Goal: Task Accomplishment & Management: Complete application form

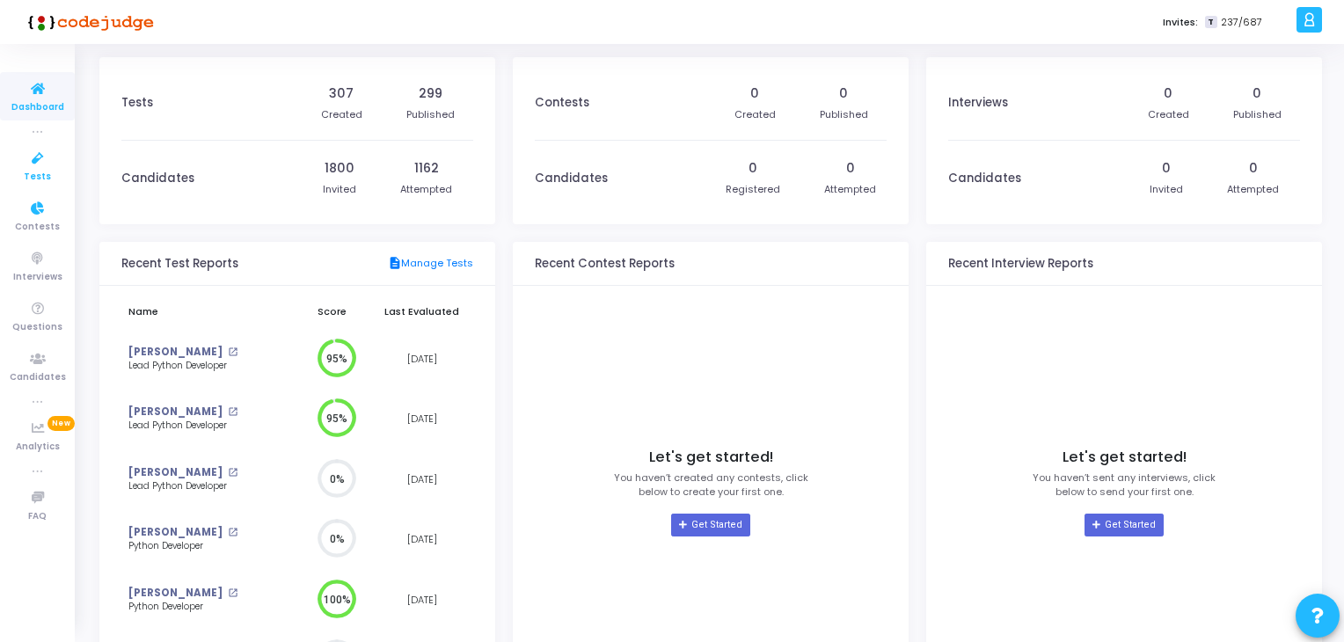
click at [46, 172] on span "Tests" at bounding box center [37, 177] width 27 height 15
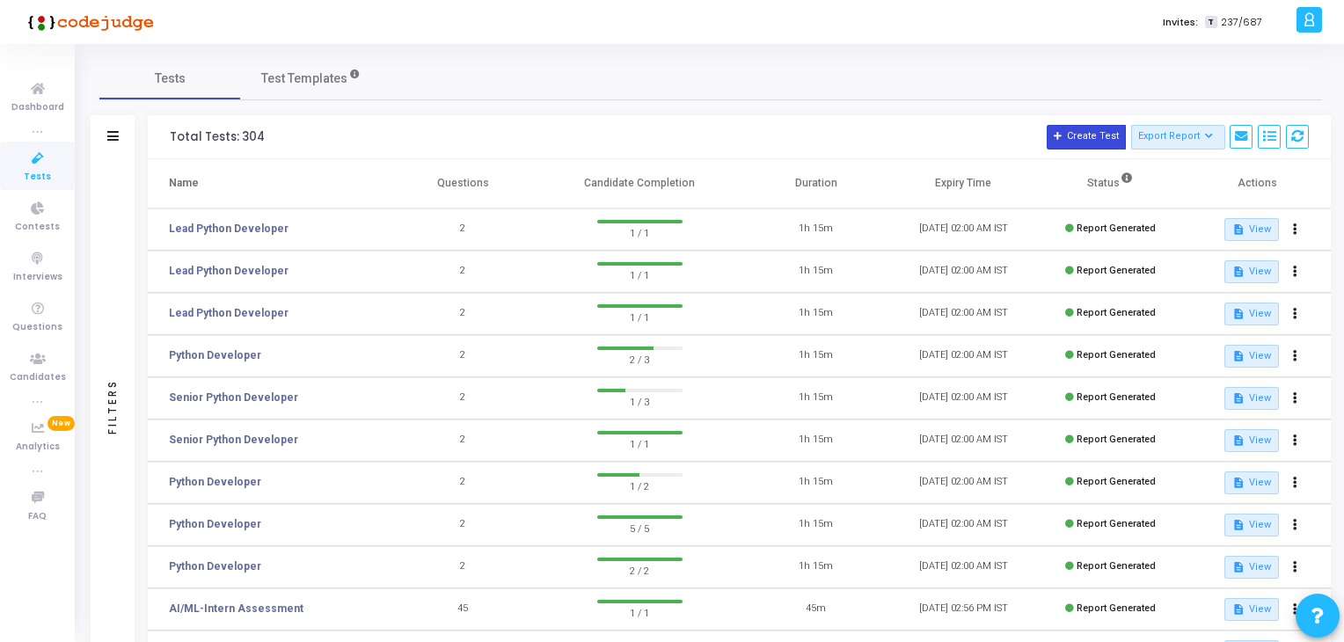
click at [1099, 132] on button "Create Test" at bounding box center [1086, 137] width 79 height 25
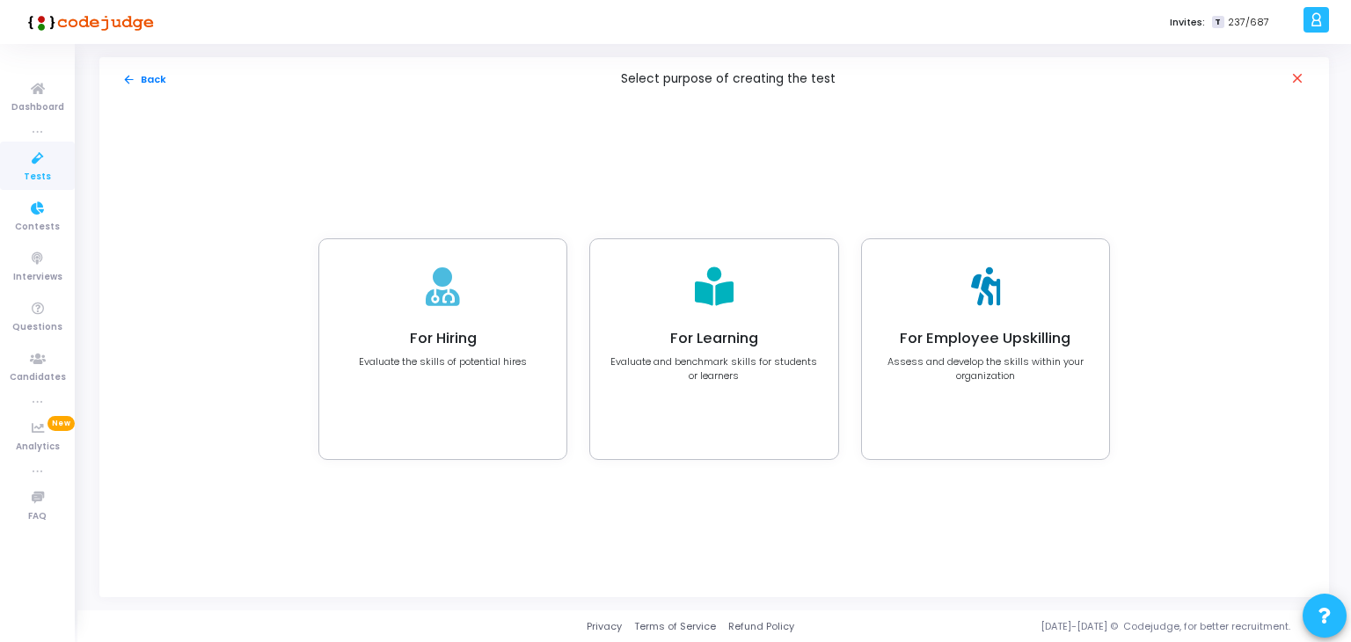
click at [30, 166] on icon at bounding box center [37, 159] width 37 height 22
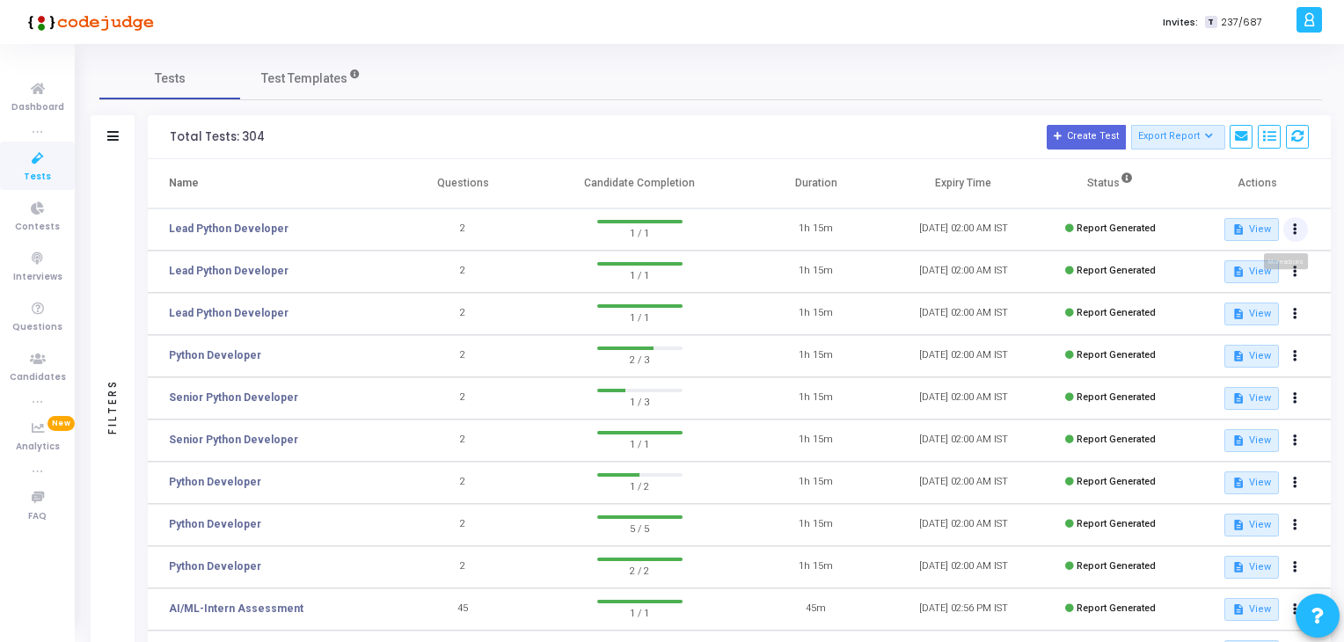
click at [1303, 232] on button at bounding box center [1296, 229] width 25 height 25
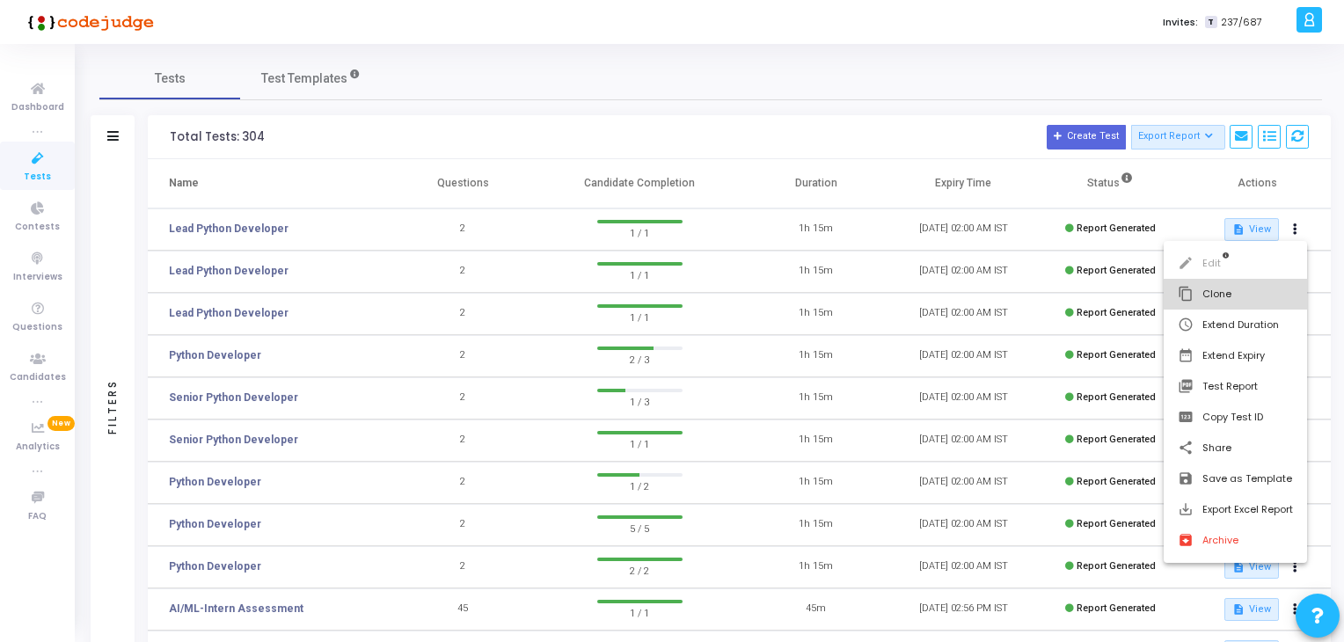
click at [1228, 293] on button "content_copy Clone" at bounding box center [1235, 294] width 143 height 31
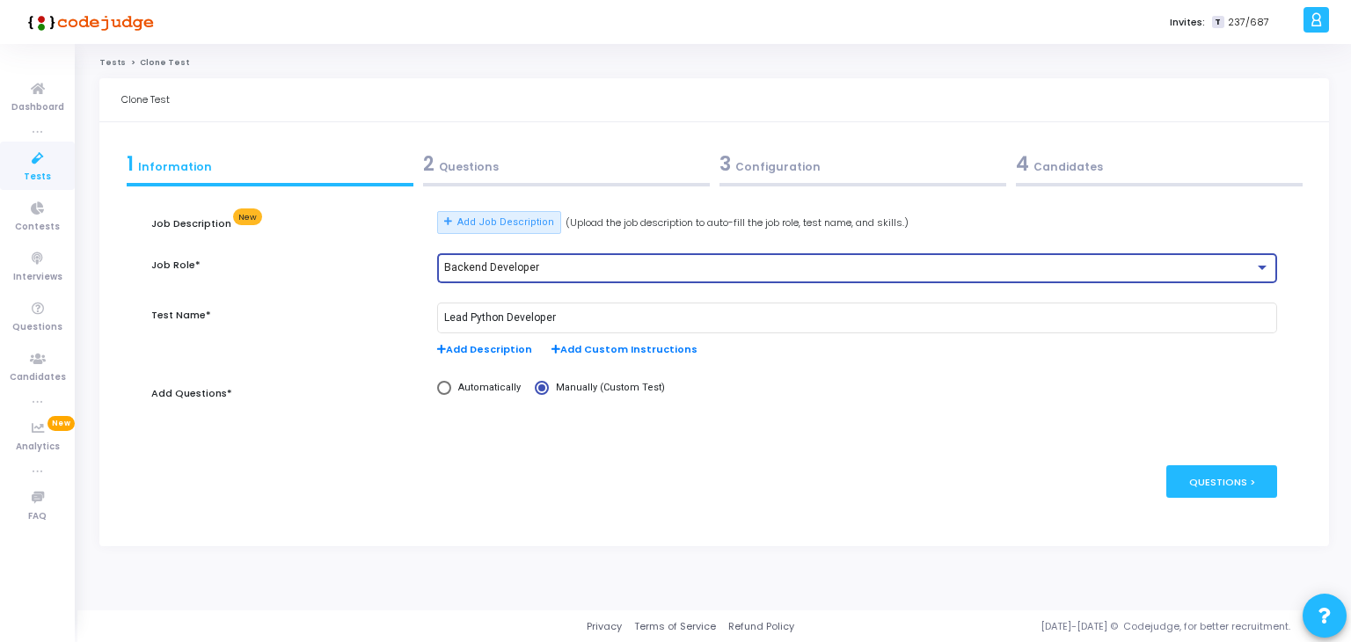
click at [482, 262] on span "Backend Developer" at bounding box center [491, 267] width 95 height 12
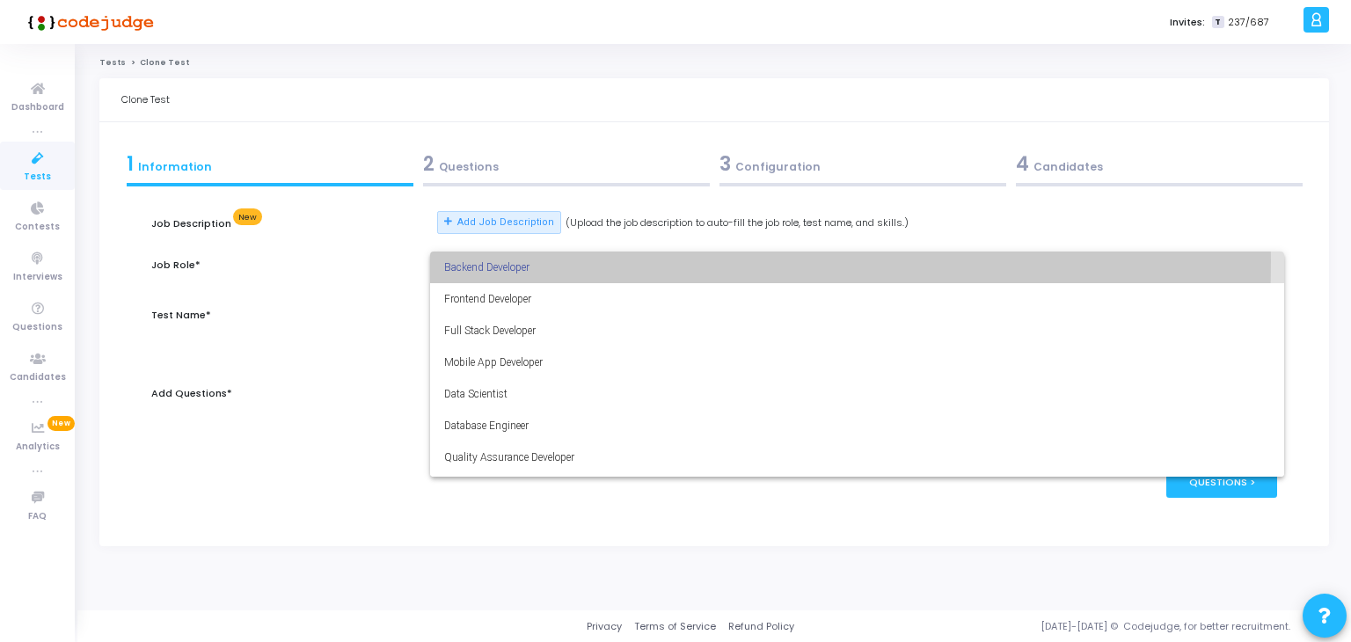
click at [482, 262] on span "Backend Developer" at bounding box center [857, 268] width 826 height 32
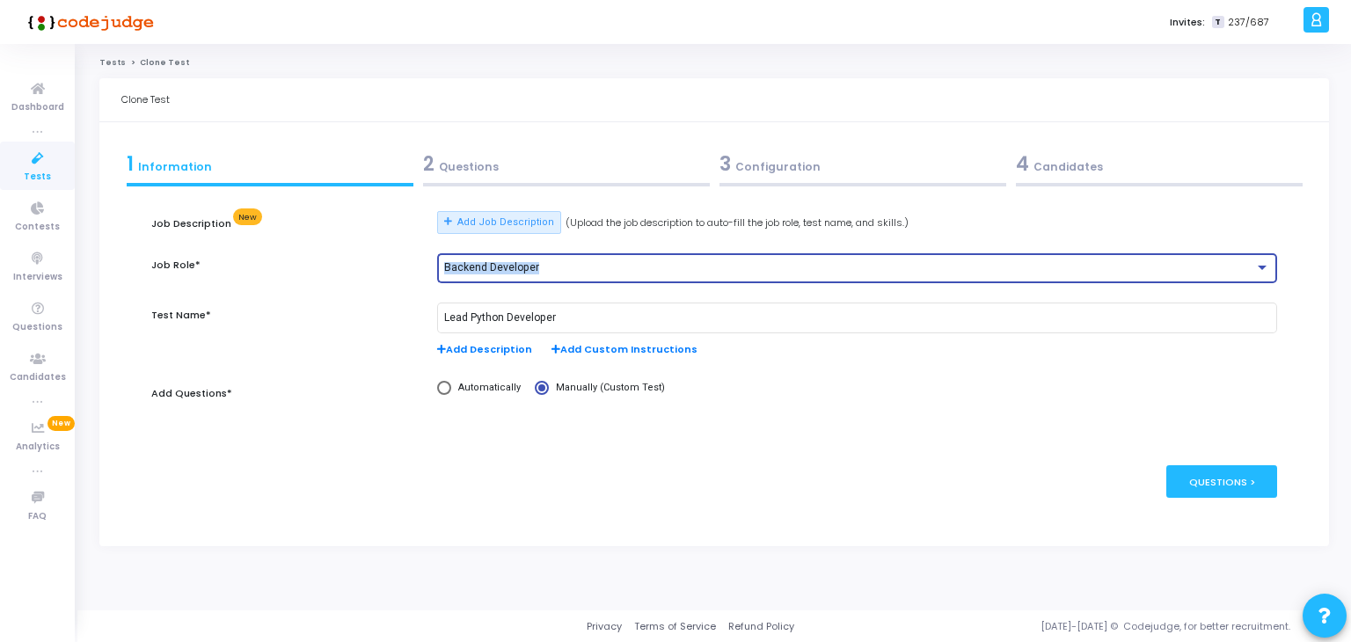
click at [482, 262] on span "Backend Developer" at bounding box center [491, 267] width 95 height 12
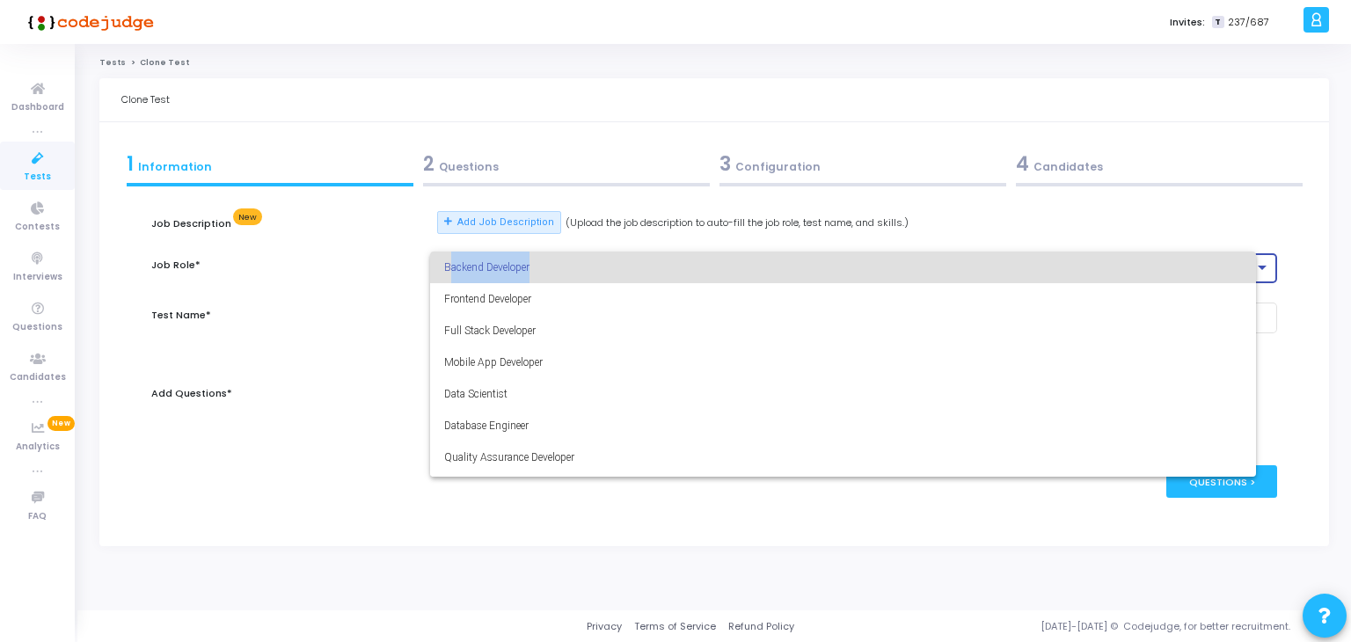
click at [482, 262] on span "Backend Developer" at bounding box center [843, 268] width 798 height 32
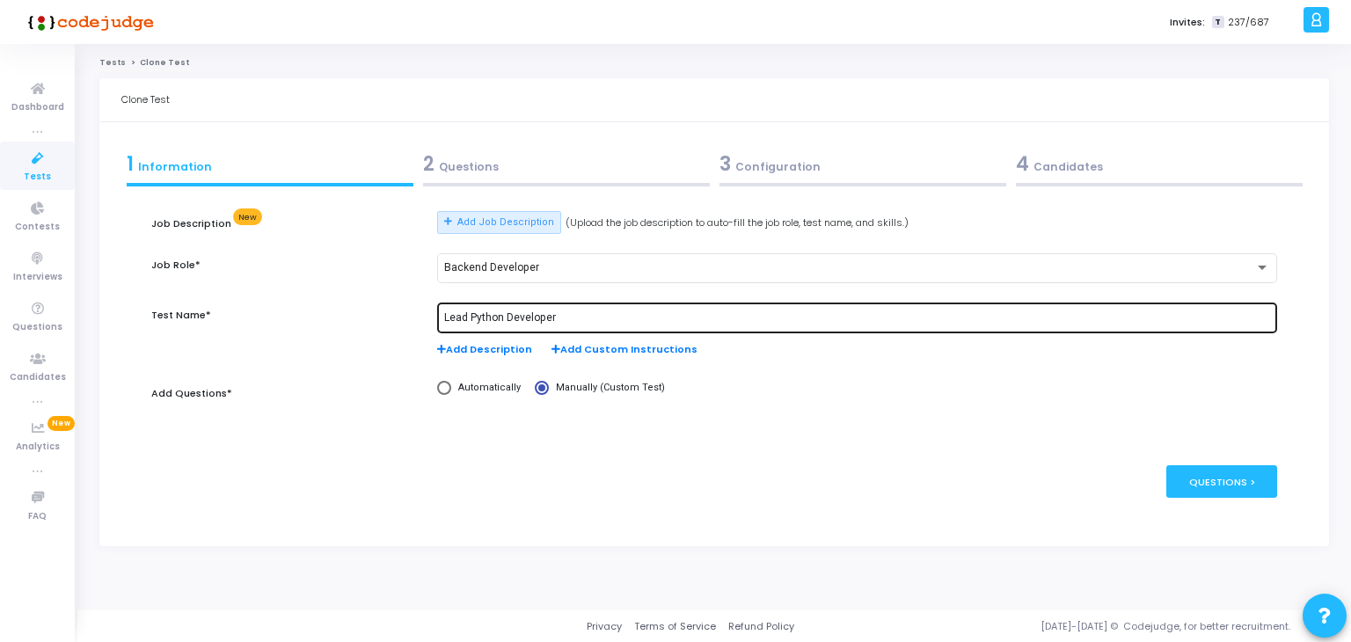
click at [466, 321] on div "Lead Python Developer" at bounding box center [857, 317] width 826 height 33
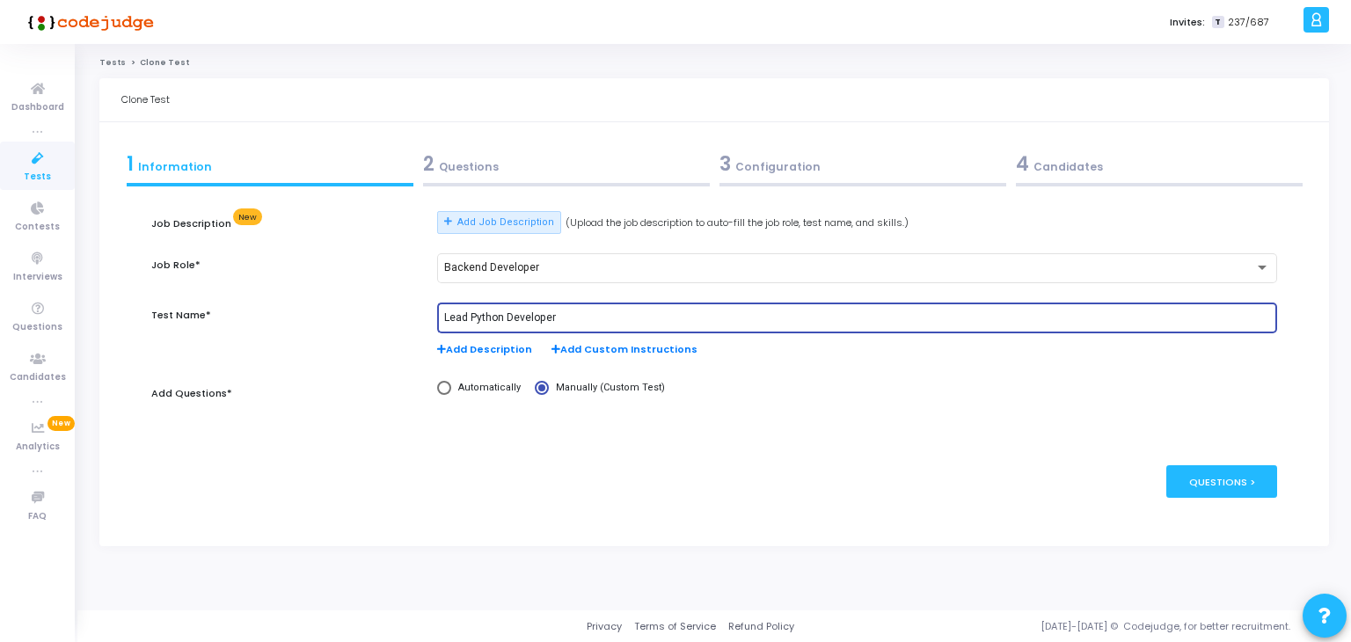
click at [466, 321] on input "Lead Python Developer" at bounding box center [857, 318] width 826 height 12
click at [471, 321] on input "Lead Python Developer" at bounding box center [857, 318] width 826 height 12
click at [458, 317] on input "Python Developer" at bounding box center [857, 318] width 826 height 12
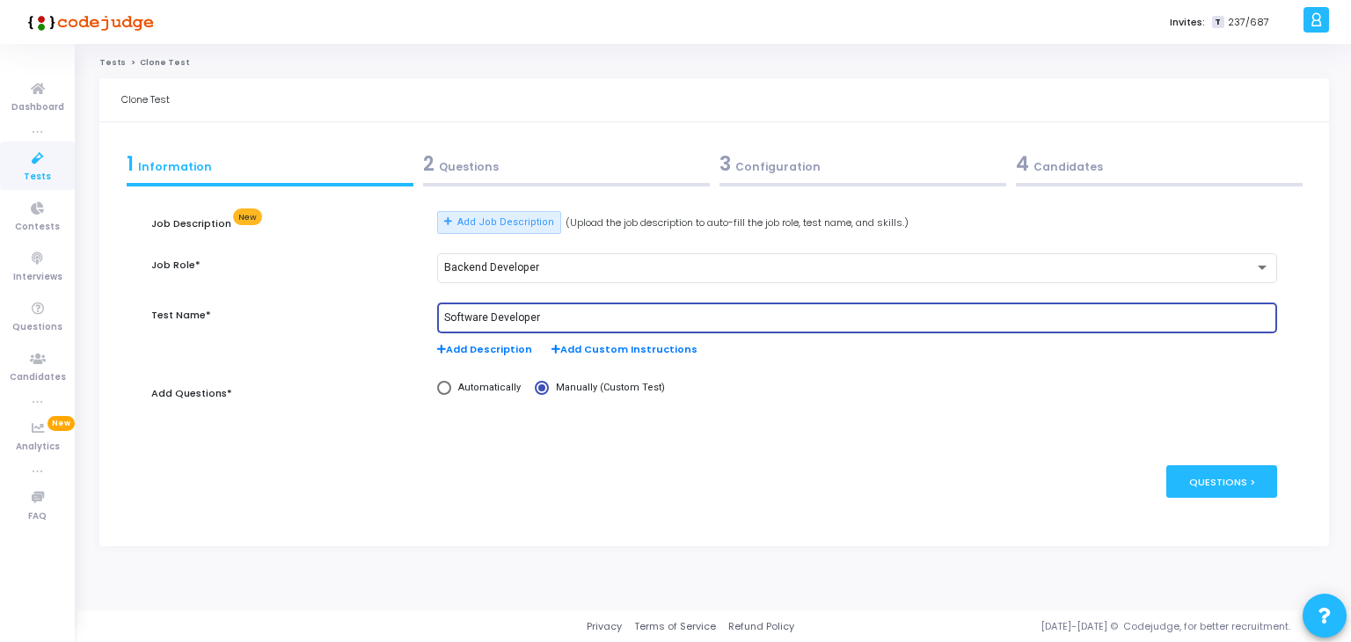
type input "Software Developer"
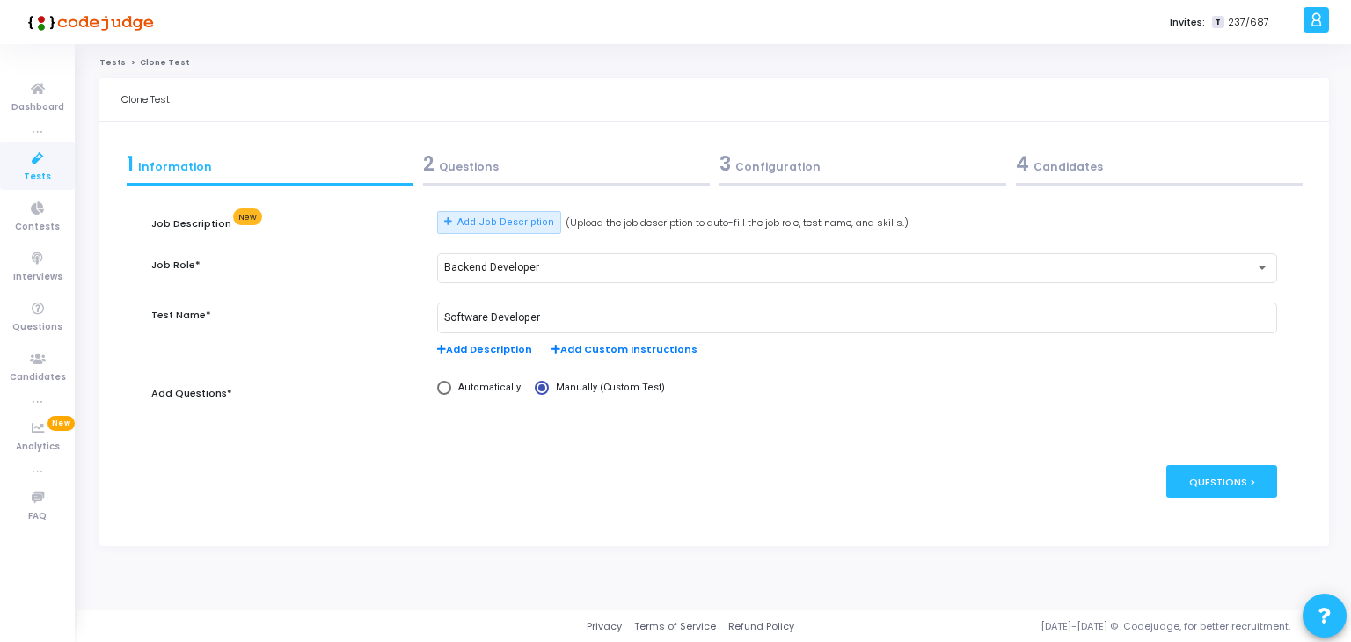
click at [524, 174] on div "2 Questions" at bounding box center [566, 164] width 287 height 29
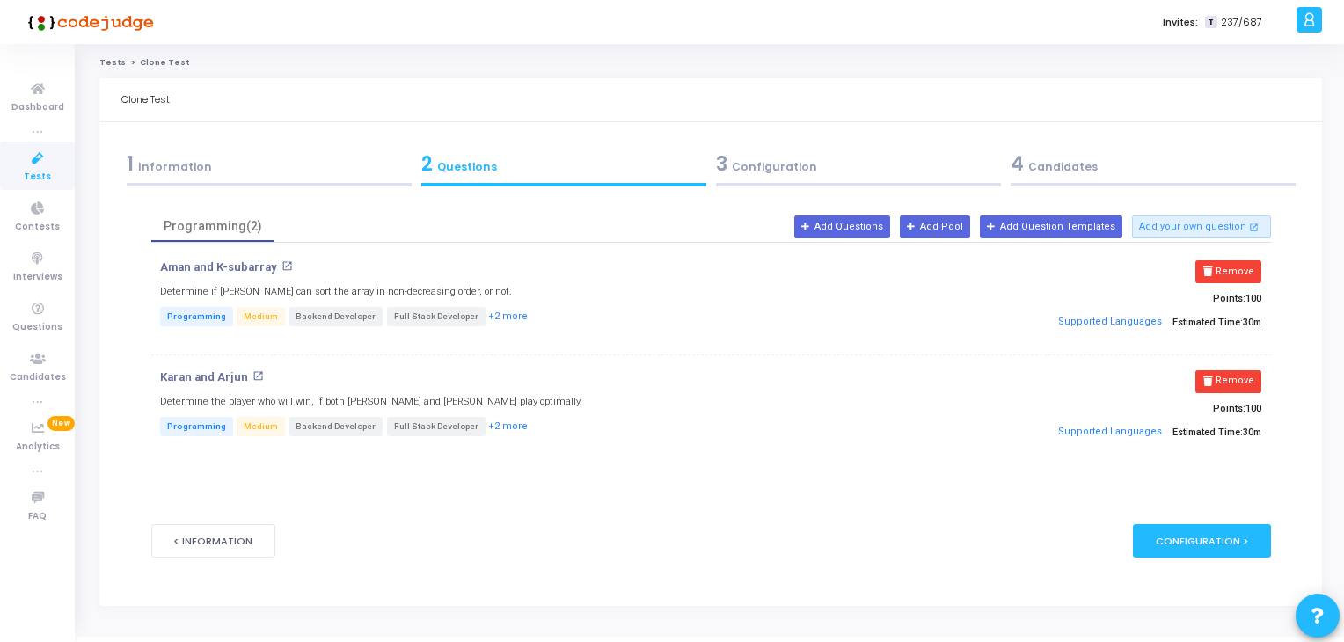
click at [757, 174] on div "3 Configuration" at bounding box center [858, 164] width 285 height 29
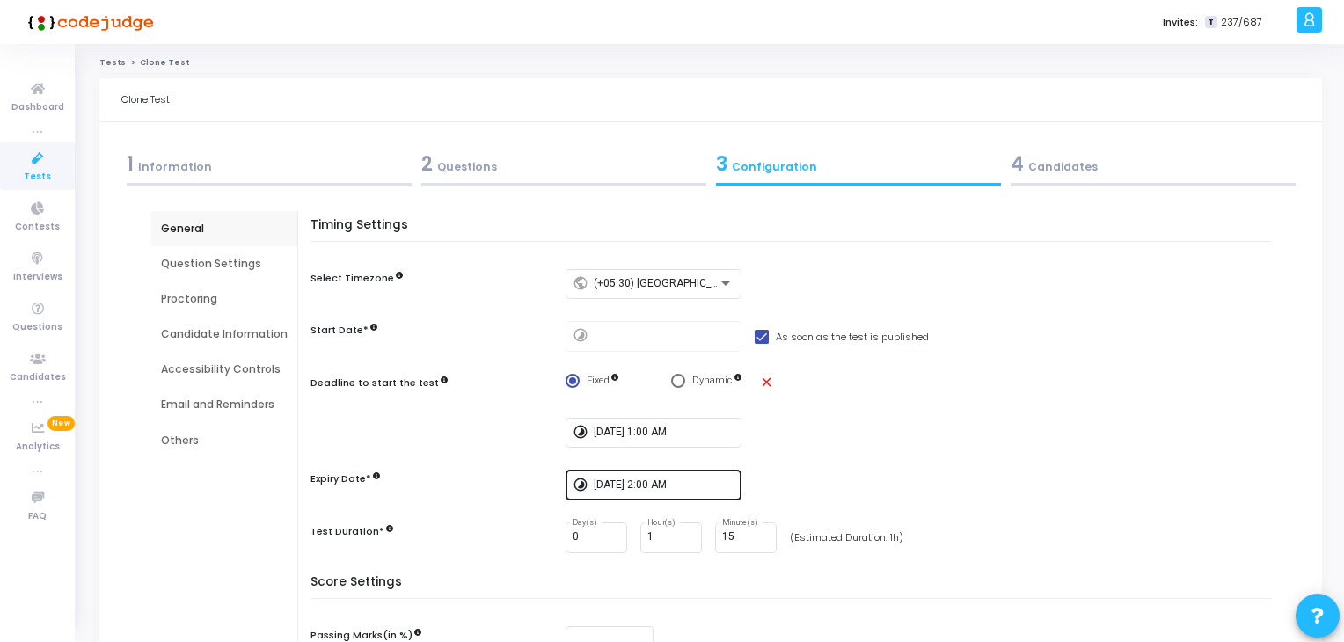
click at [662, 474] on div "[DATE] 2:00 AM" at bounding box center [664, 484] width 141 height 33
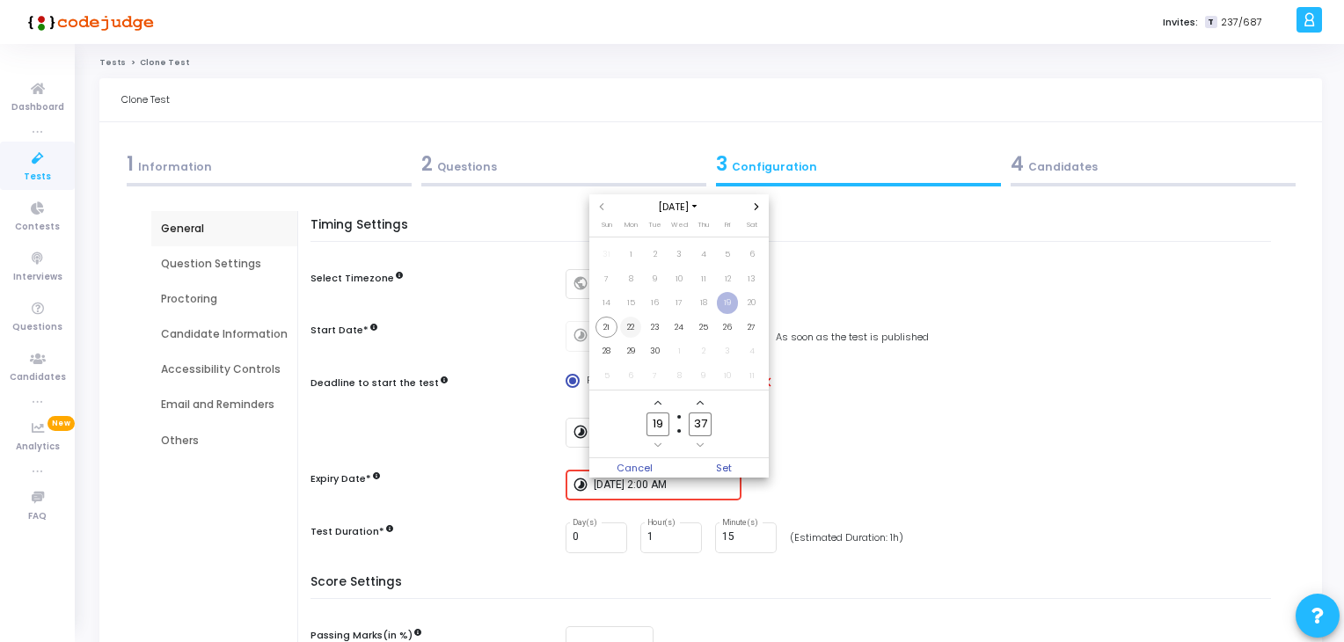
click at [625, 321] on span "22" at bounding box center [631, 328] width 22 height 22
click at [837, 380] on div at bounding box center [672, 321] width 1344 height 642
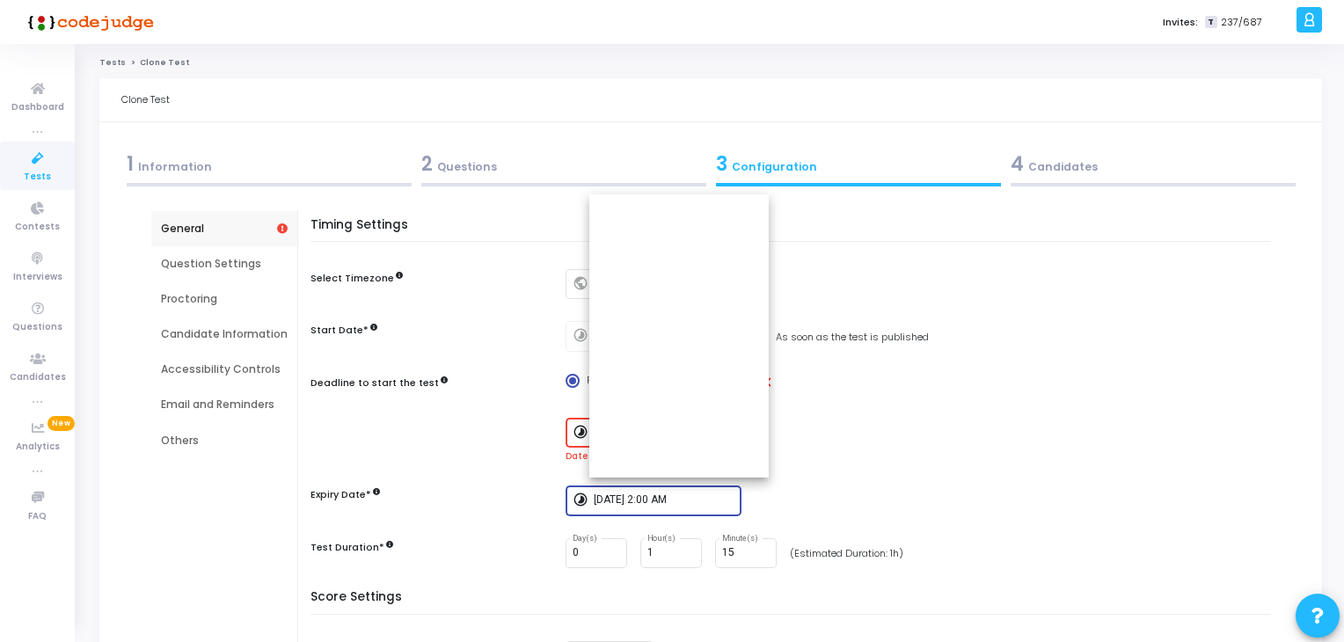
type input "[DATE] 7:37 PM"
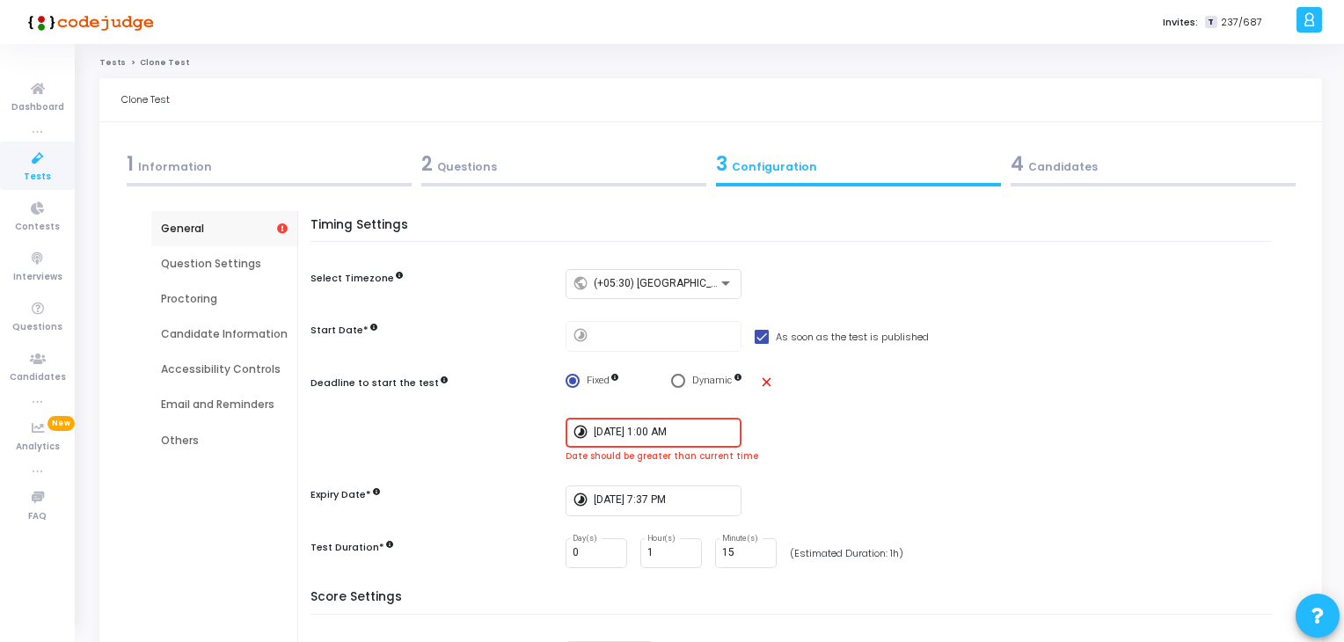
click at [663, 424] on div "[DATE] 1:00 AM" at bounding box center [664, 431] width 141 height 33
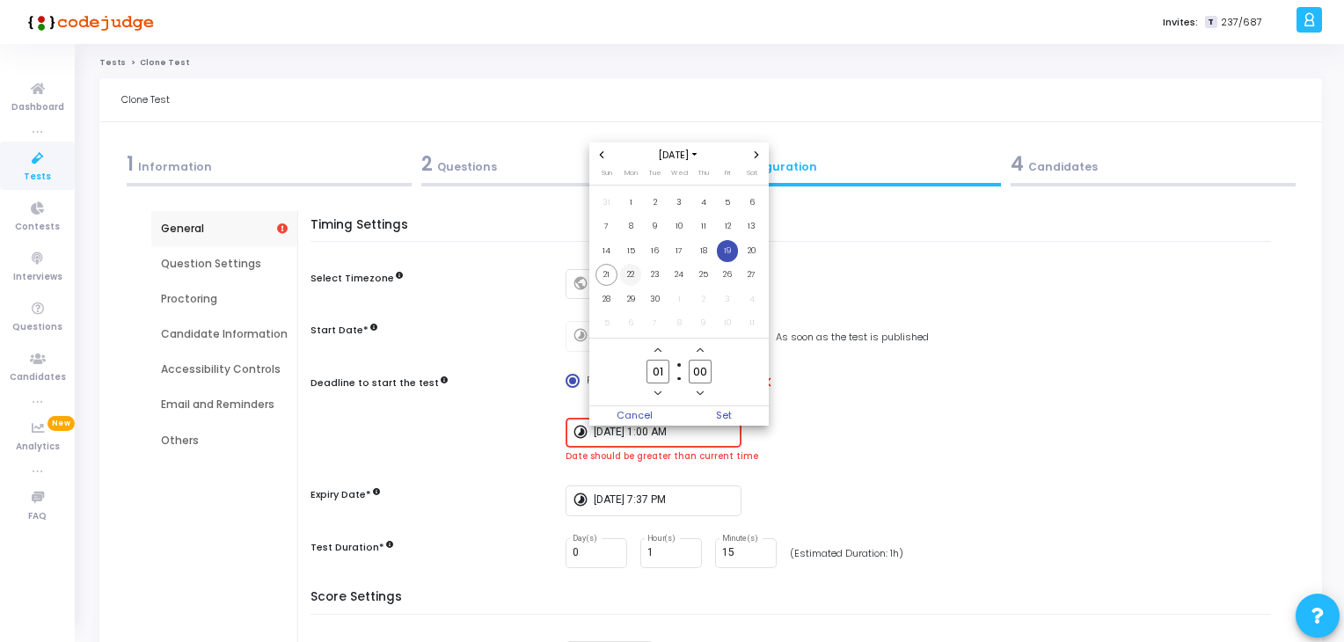
click at [632, 275] on span "22" at bounding box center [631, 275] width 22 height 22
click at [736, 420] on span "Set" at bounding box center [724, 415] width 90 height 19
type input "[DATE] 1:00 AM"
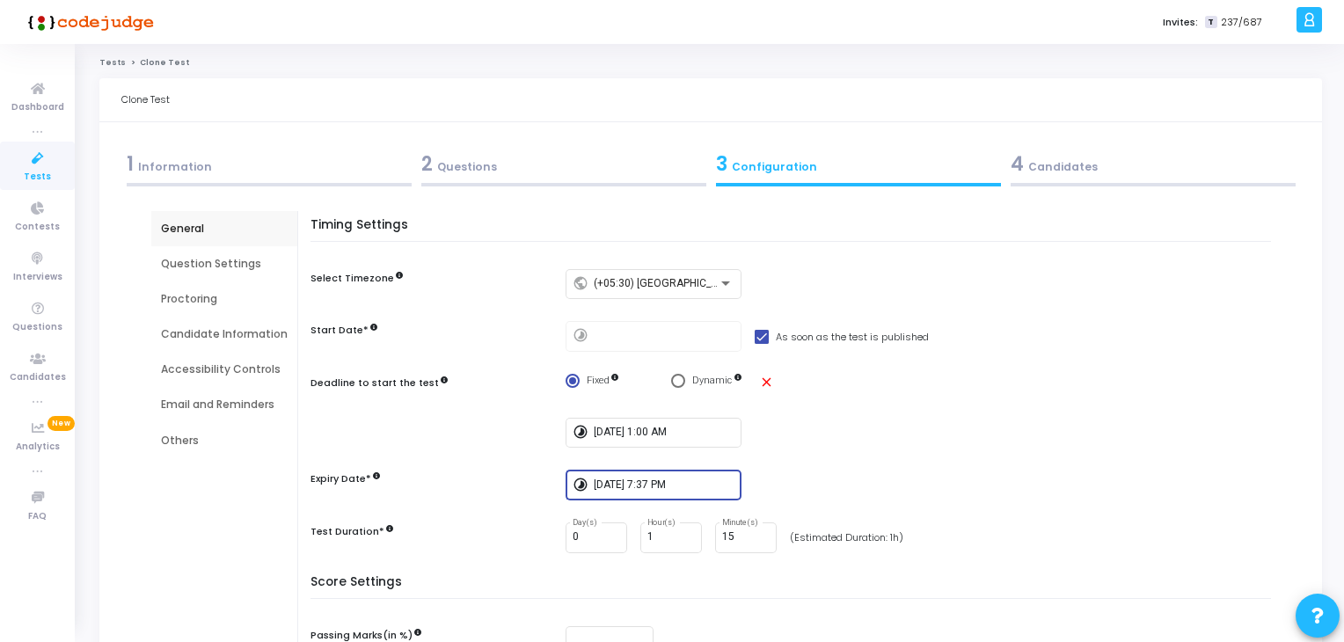
click at [688, 487] on input "[DATE] 7:37 PM" at bounding box center [664, 486] width 141 height 12
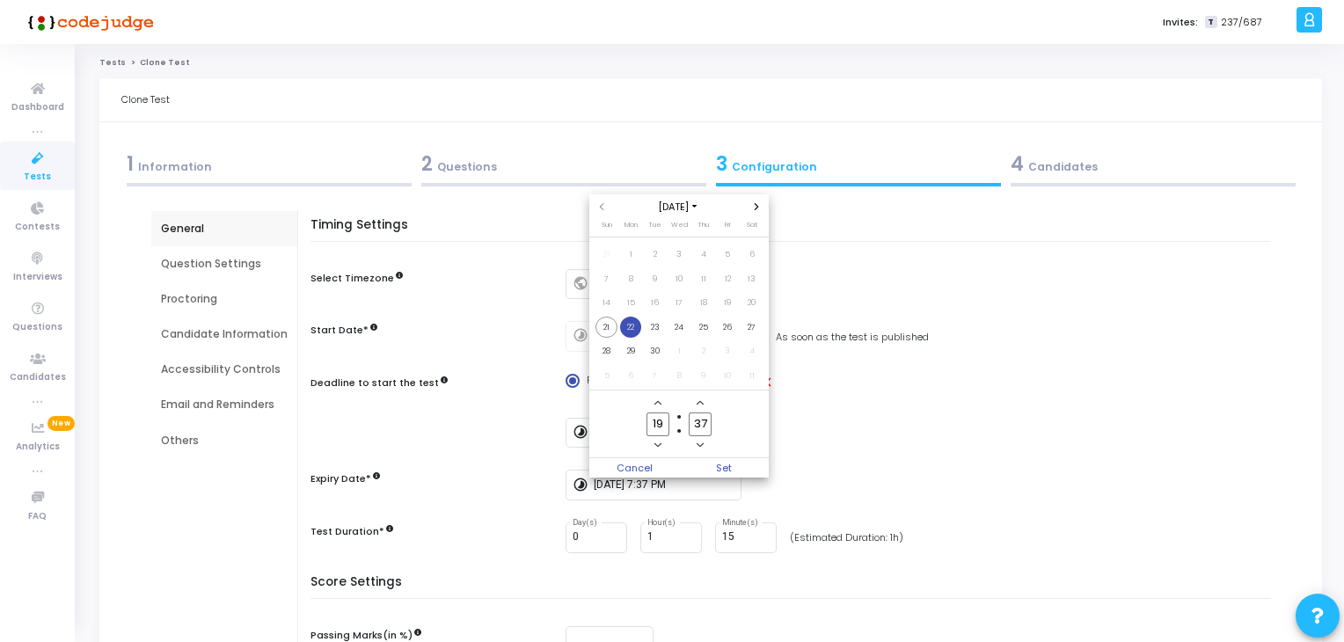
click at [658, 421] on input "19" at bounding box center [658, 425] width 23 height 24
type input "02"
click at [701, 424] on input "37" at bounding box center [700, 425] width 23 height 24
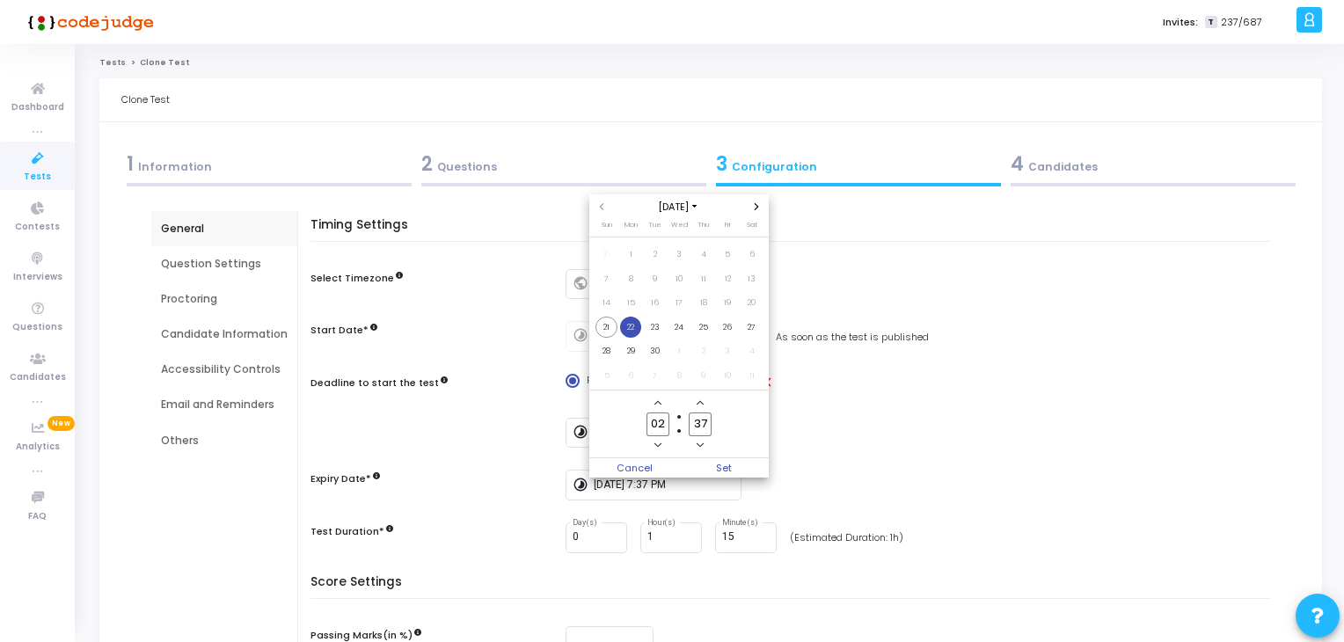
click at [701, 424] on input "37" at bounding box center [700, 425] width 23 height 24
type input "00"
click at [734, 465] on span "Set" at bounding box center [724, 467] width 90 height 19
type input "[DATE] 2:00 AM"
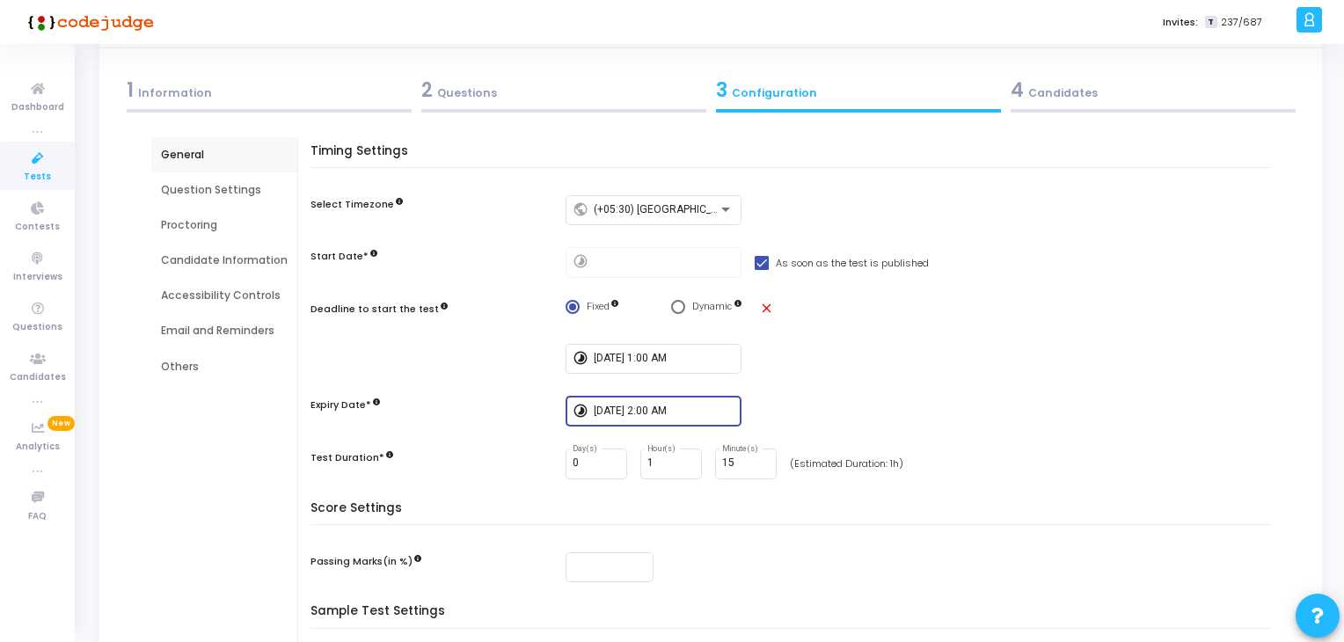
scroll to position [40, 0]
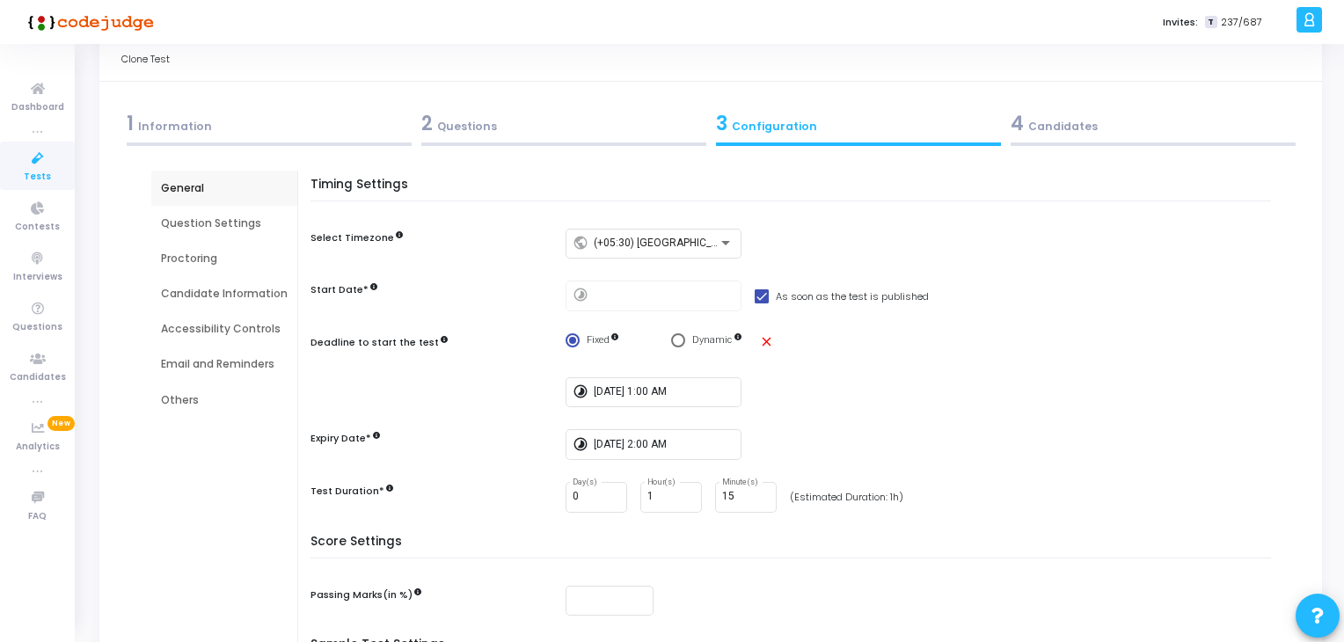
click at [1080, 109] on div "4 Candidates" at bounding box center [1153, 123] width 285 height 29
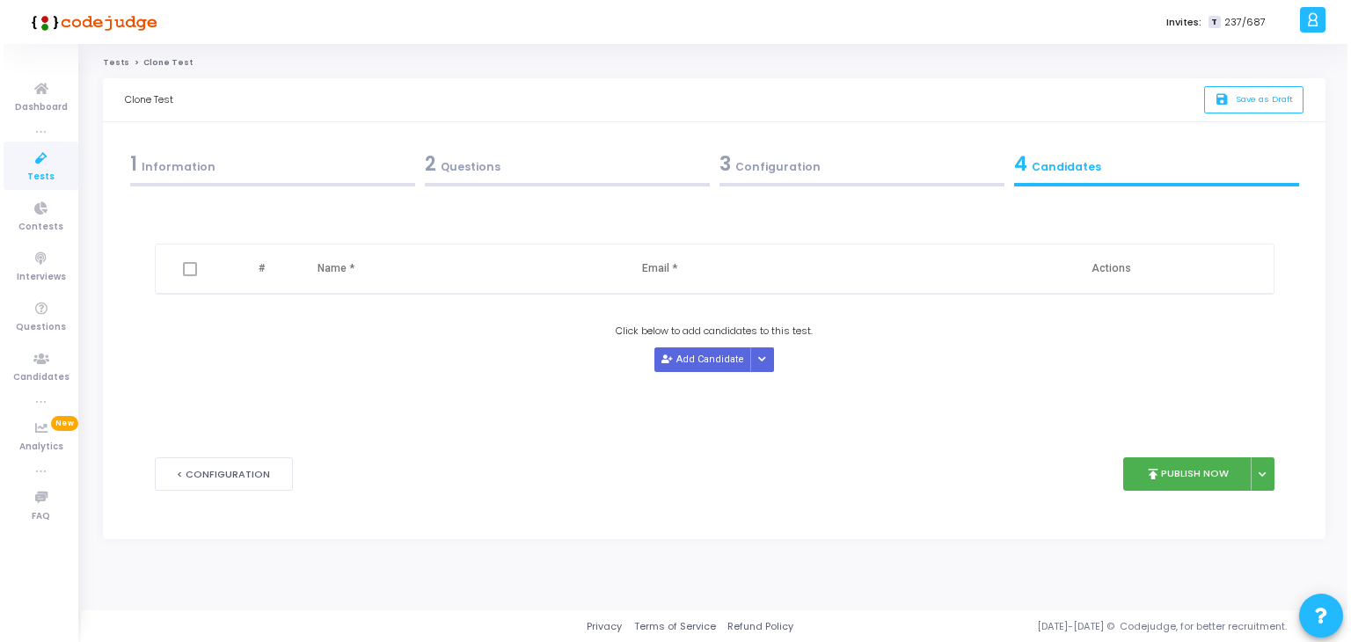
scroll to position [0, 0]
click at [712, 348] on button "Add Candidate" at bounding box center [703, 360] width 97 height 24
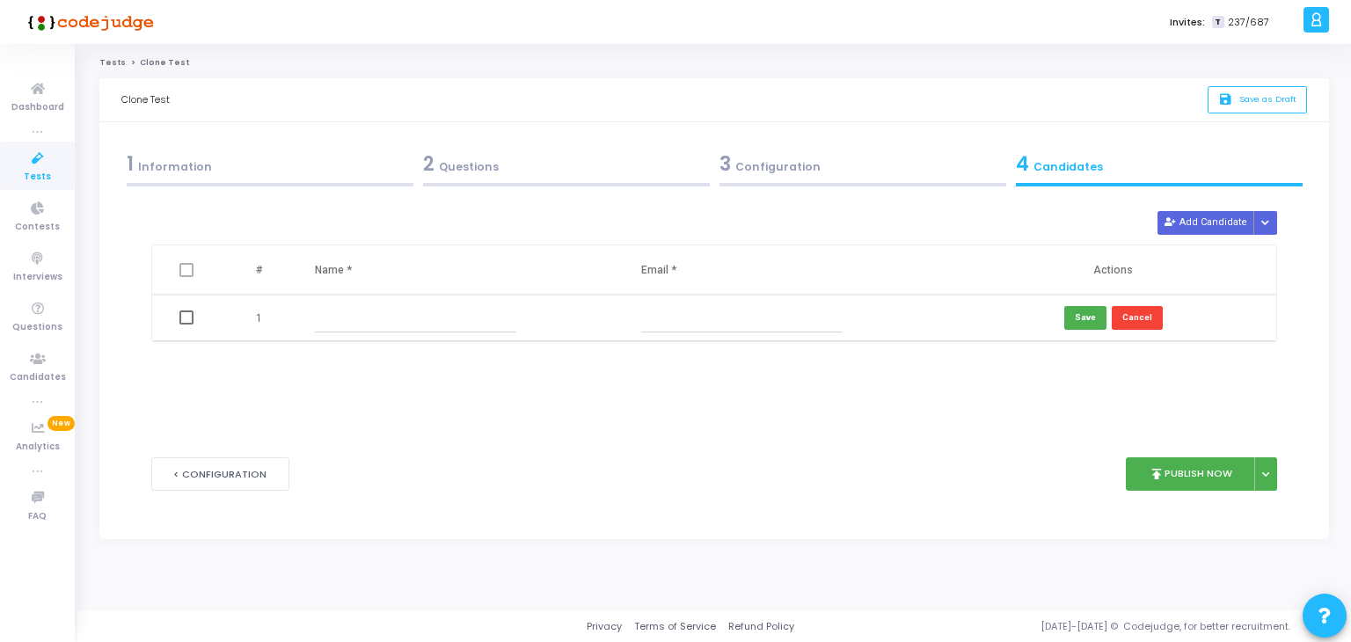
click at [437, 321] on input "text" at bounding box center [415, 318] width 201 height 29
paste input "[PERSON_NAME]"
type input "[PERSON_NAME]"
click at [699, 318] on input "text" at bounding box center [741, 318] width 201 height 29
paste input "[EMAIL_ADDRESS][DOMAIN_NAME]"
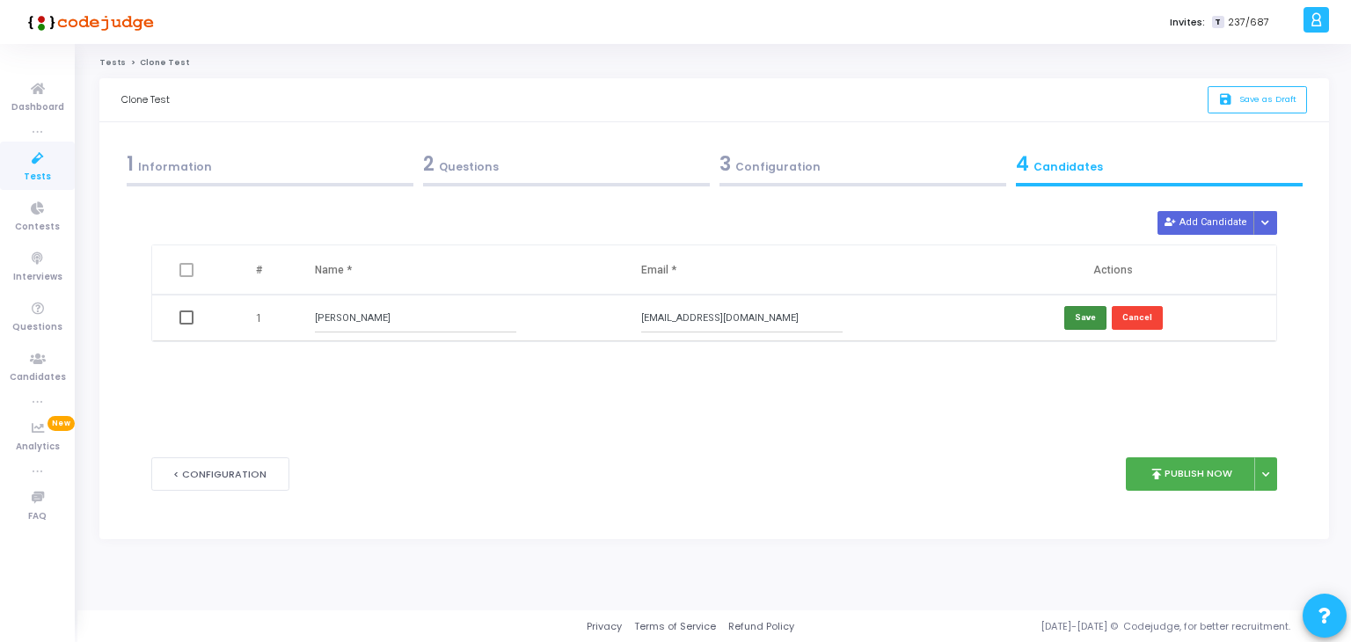
type input "[EMAIL_ADDRESS][DOMAIN_NAME]"
click at [1078, 321] on button "Save" at bounding box center [1086, 318] width 42 height 24
click at [1218, 219] on button "Add Candidate" at bounding box center [1206, 223] width 97 height 24
click at [465, 370] on input "text" at bounding box center [415, 364] width 201 height 29
paste input "[PERSON_NAME]"
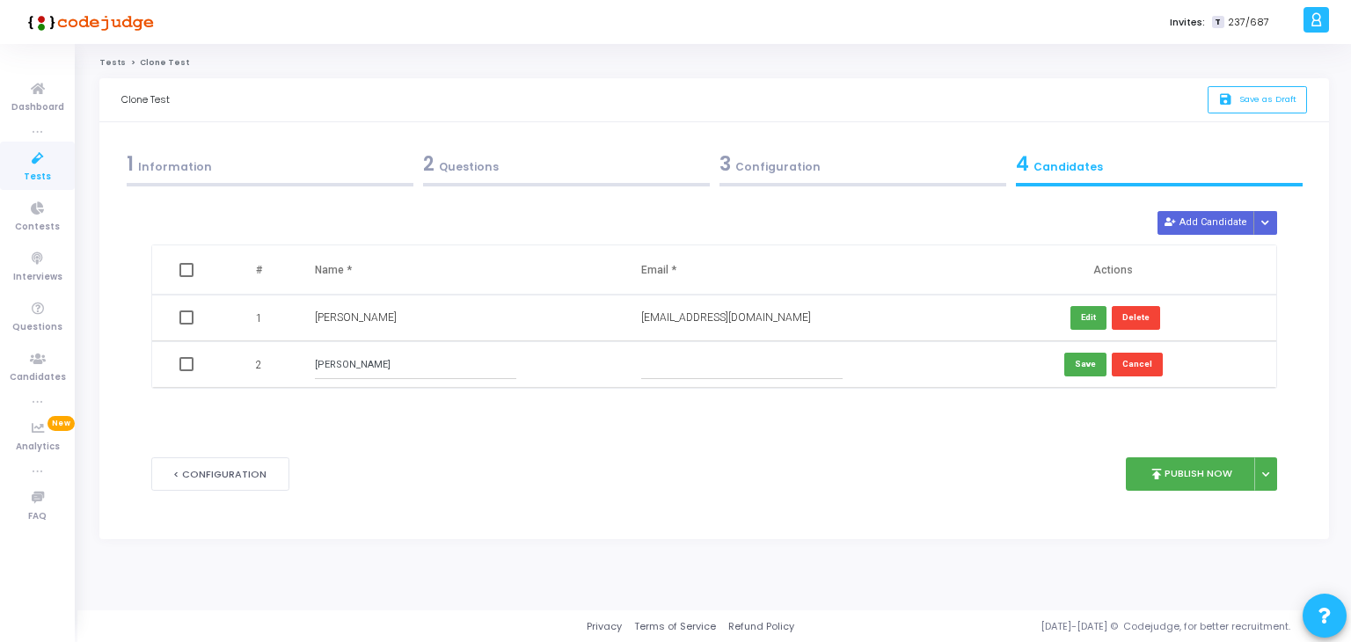
type input "[PERSON_NAME]"
click at [729, 356] on input "text" at bounding box center [741, 364] width 201 height 29
paste input "[EMAIL_ADDRESS][DOMAIN_NAME]"
type input "[EMAIL_ADDRESS][DOMAIN_NAME]"
click at [1075, 358] on button "Save" at bounding box center [1086, 365] width 42 height 24
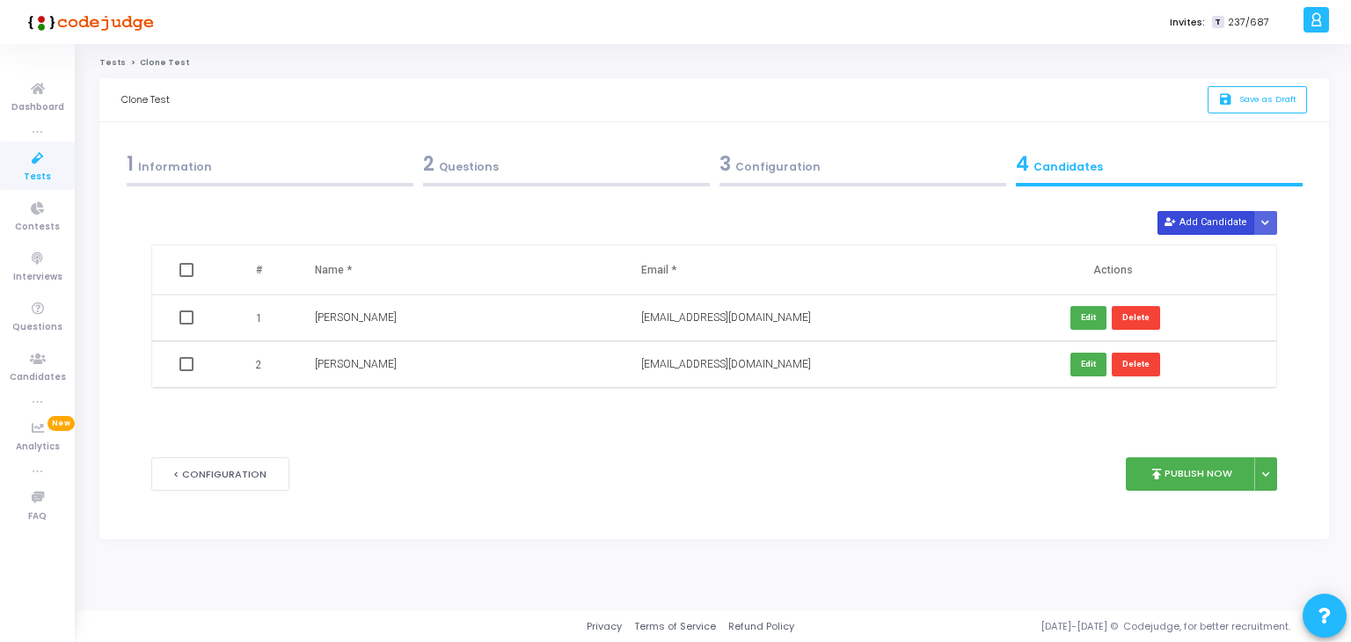
click at [1175, 220] on icon at bounding box center [1170, 223] width 10 height 10
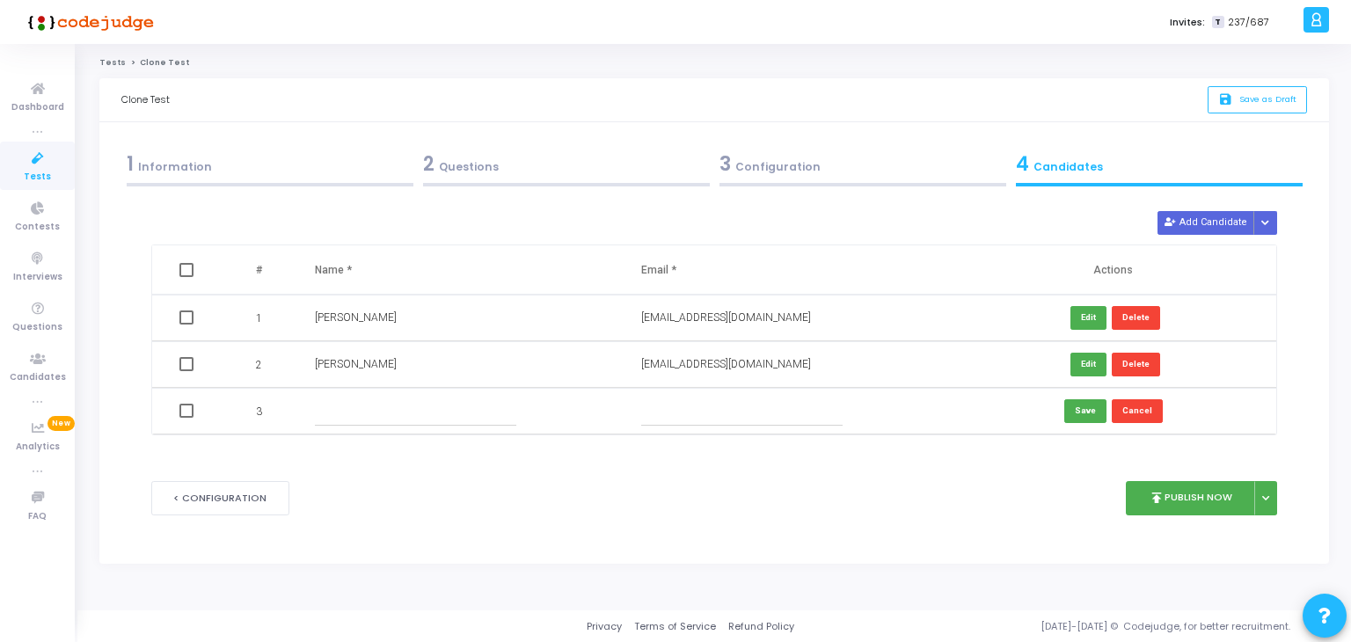
click at [421, 414] on input "text" at bounding box center [415, 411] width 201 height 29
paste input "[PERSON_NAME]"
type input "[PERSON_NAME]"
click at [657, 399] on input "text" at bounding box center [741, 411] width 201 height 29
paste input "[EMAIL_ADDRESS][DOMAIN_NAME]"
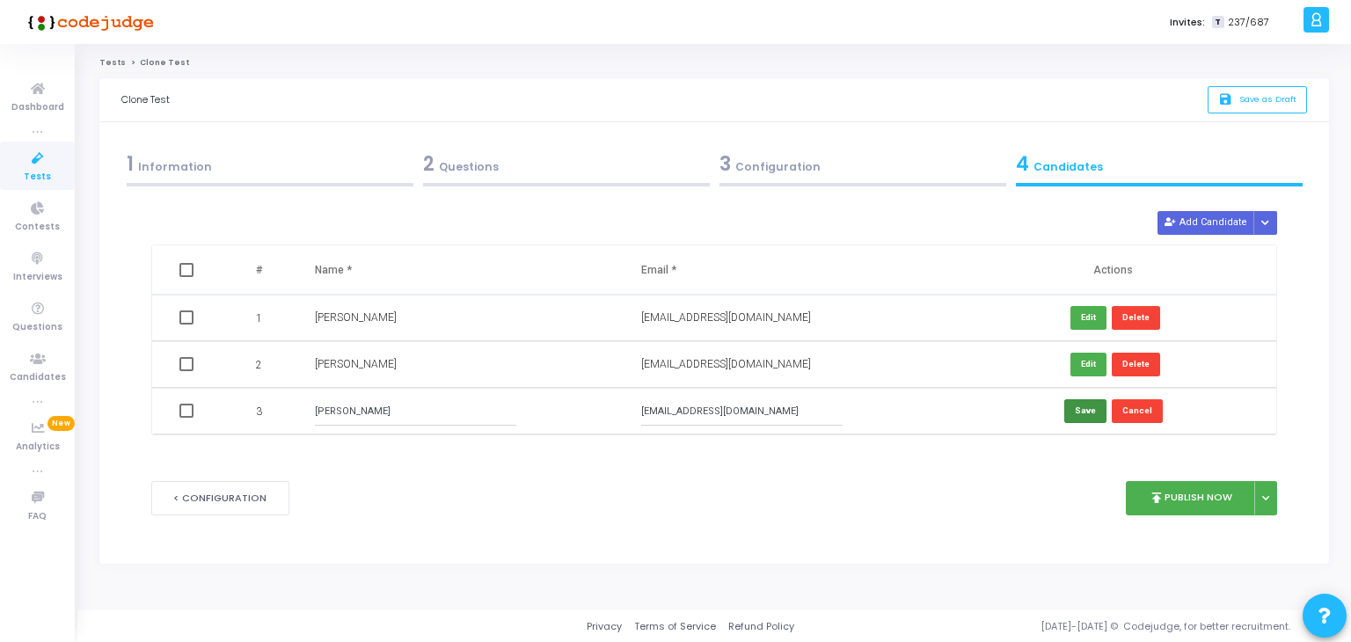
type input "[EMAIL_ADDRESS][DOMAIN_NAME]"
click at [1084, 414] on button "Save" at bounding box center [1086, 411] width 42 height 24
click at [1228, 225] on button "Add Candidate" at bounding box center [1206, 223] width 97 height 24
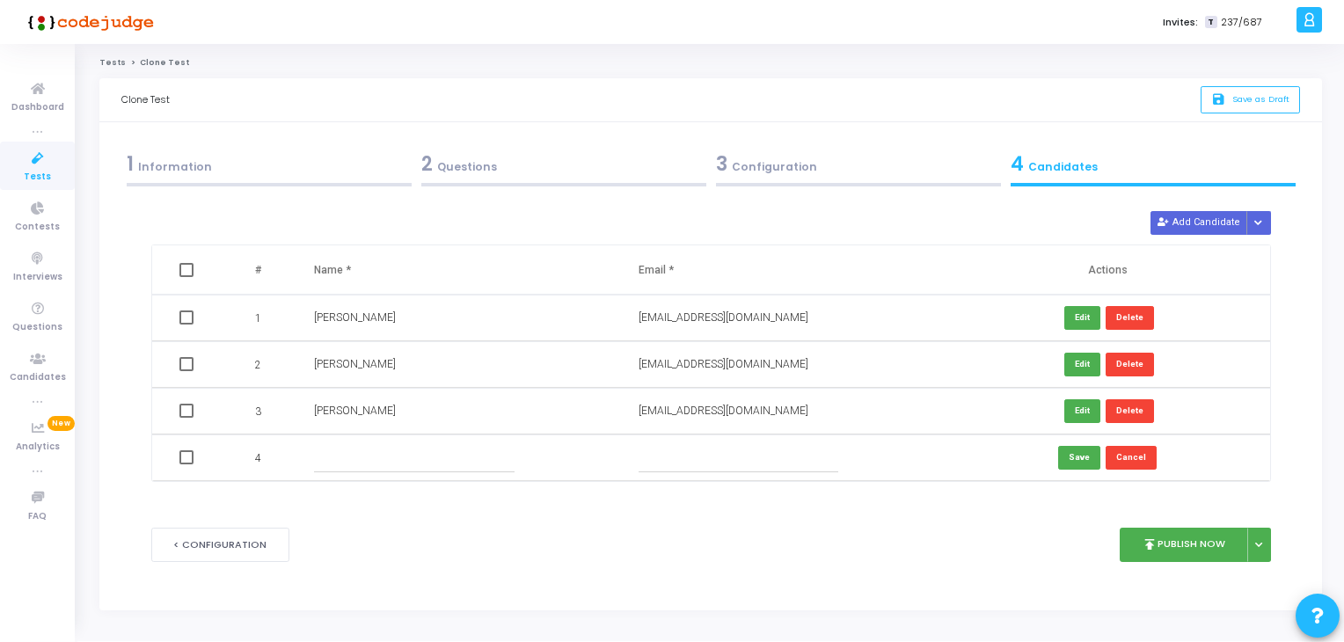
click at [400, 452] on input "text" at bounding box center [414, 457] width 200 height 29
click at [329, 464] on input "Mehran" at bounding box center [414, 457] width 200 height 29
paste input "Kader"
paste input "kmehran1106gmailcom"
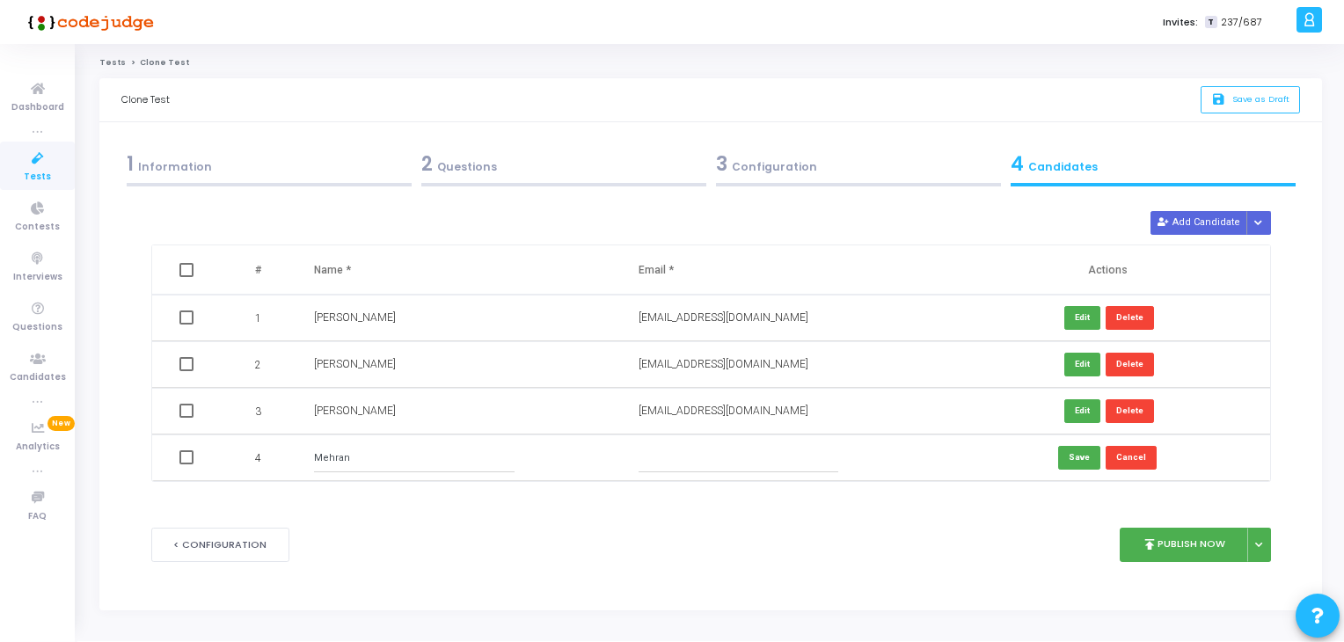
type input "Mehran"
click at [672, 468] on input "text" at bounding box center [739, 457] width 200 height 29
paste input "[EMAIL_ADDRESS][DOMAIN_NAME]"
type input "[EMAIL_ADDRESS][DOMAIN_NAME]"
click at [327, 462] on input "Mehran" at bounding box center [414, 457] width 200 height 29
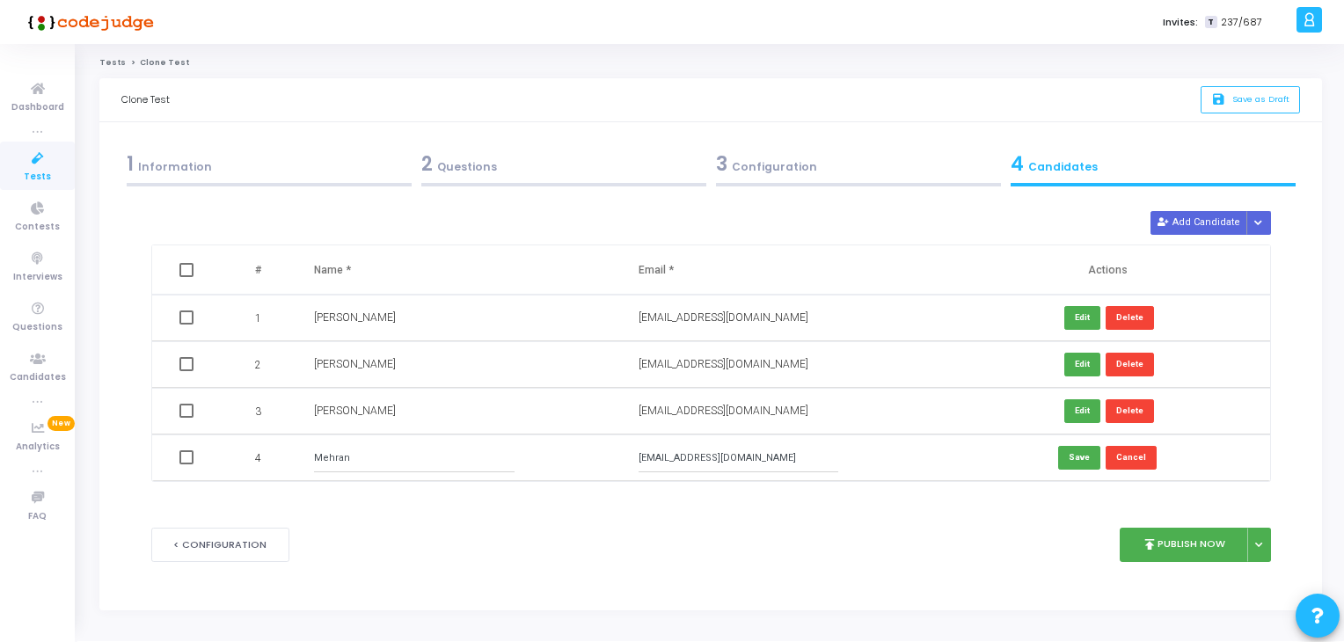
click at [327, 462] on input "Mehran" at bounding box center [414, 457] width 200 height 29
paste input "Kader"
type input "[PERSON_NAME]"
click at [1077, 455] on button "Save" at bounding box center [1079, 458] width 42 height 24
click at [1187, 545] on button "publish Publish Now" at bounding box center [1184, 545] width 129 height 34
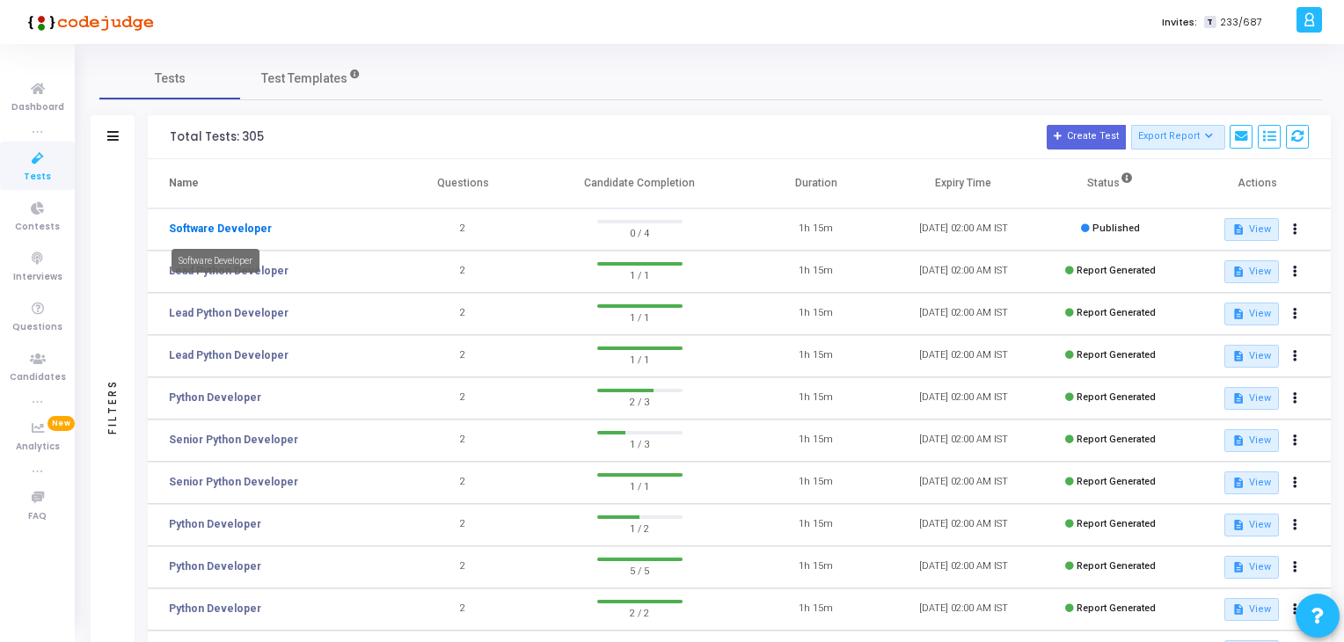
drag, startPoint x: 182, startPoint y: 219, endPoint x: 216, endPoint y: 234, distance: 36.6
click at [216, 234] on td "Software Developer" at bounding box center [269, 230] width 242 height 42
click at [216, 234] on link "Software Developer" at bounding box center [220, 229] width 103 height 16
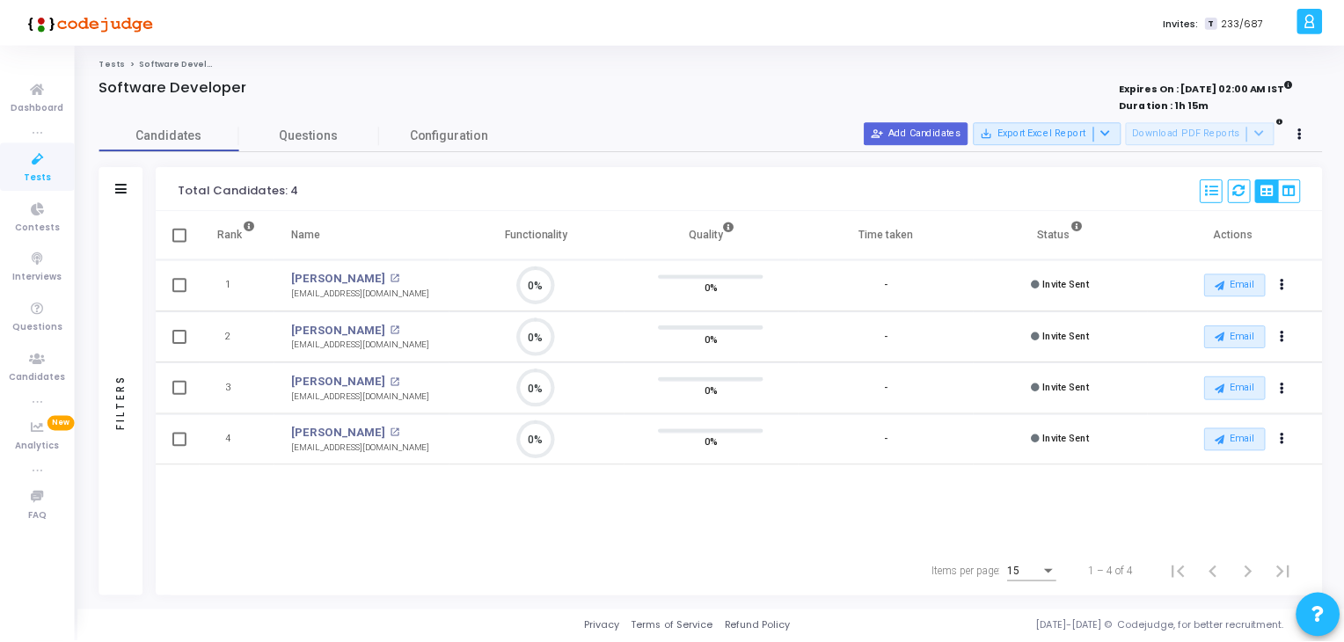
scroll to position [36, 45]
click at [452, 124] on link "Configuration" at bounding box center [451, 135] width 141 height 31
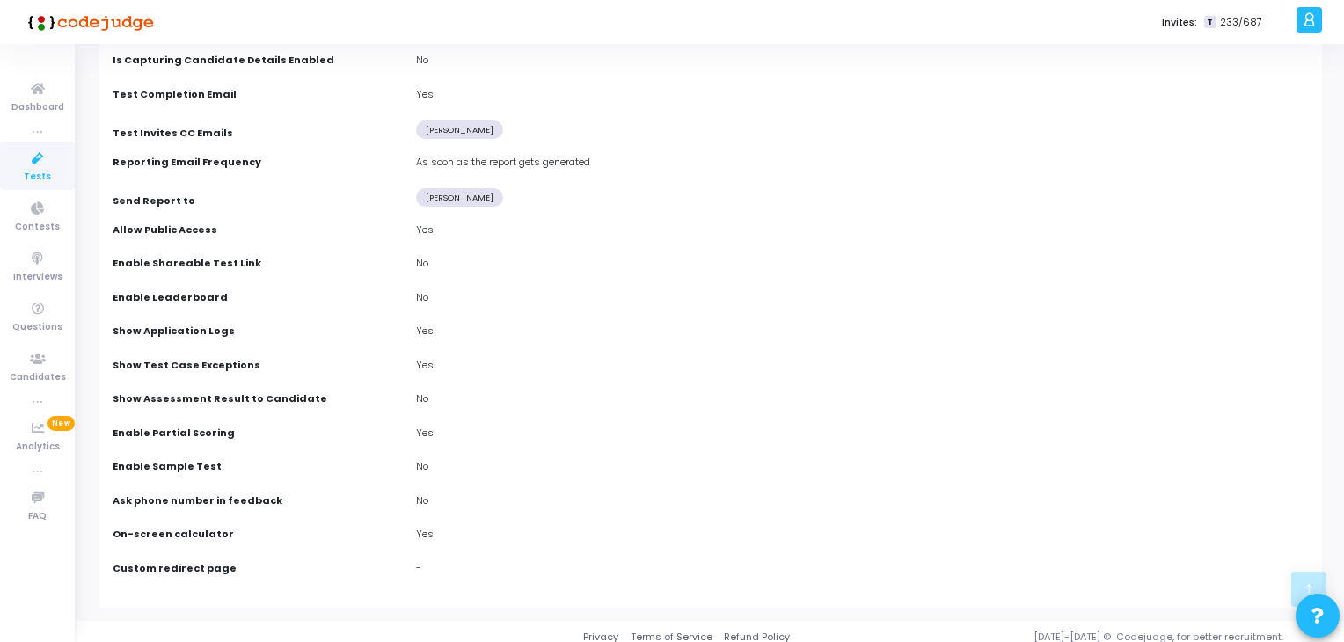
scroll to position [862, 0]
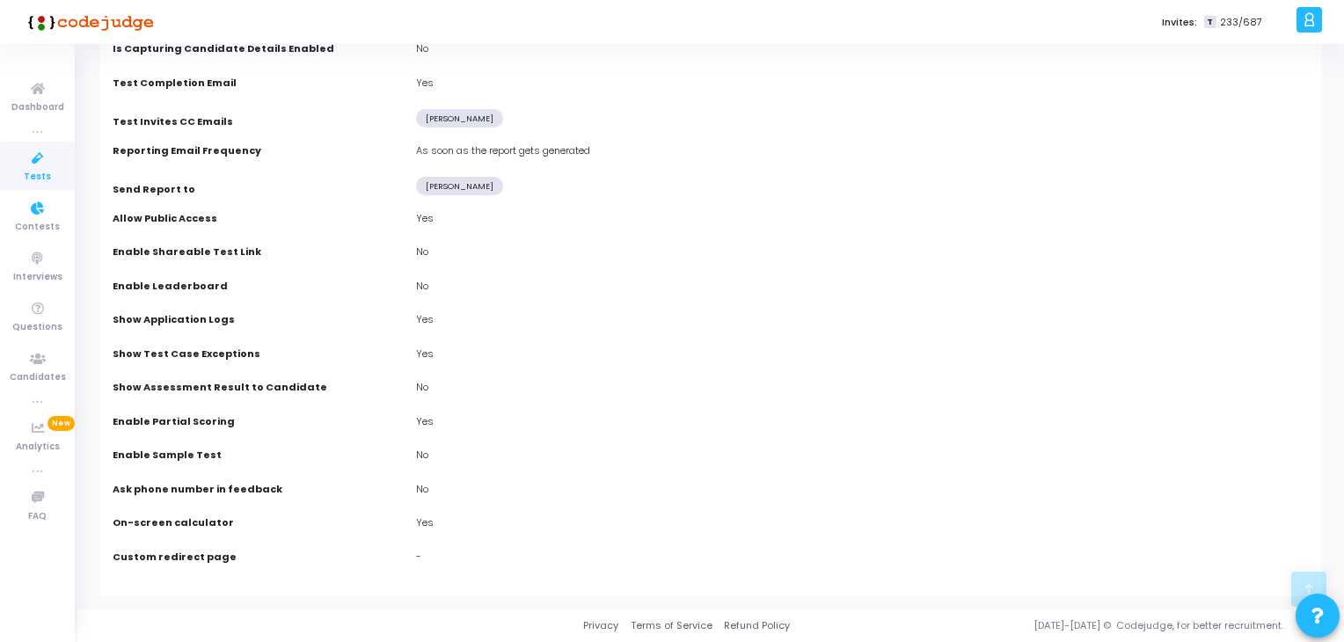
click at [28, 182] on span "Tests" at bounding box center [37, 177] width 27 height 15
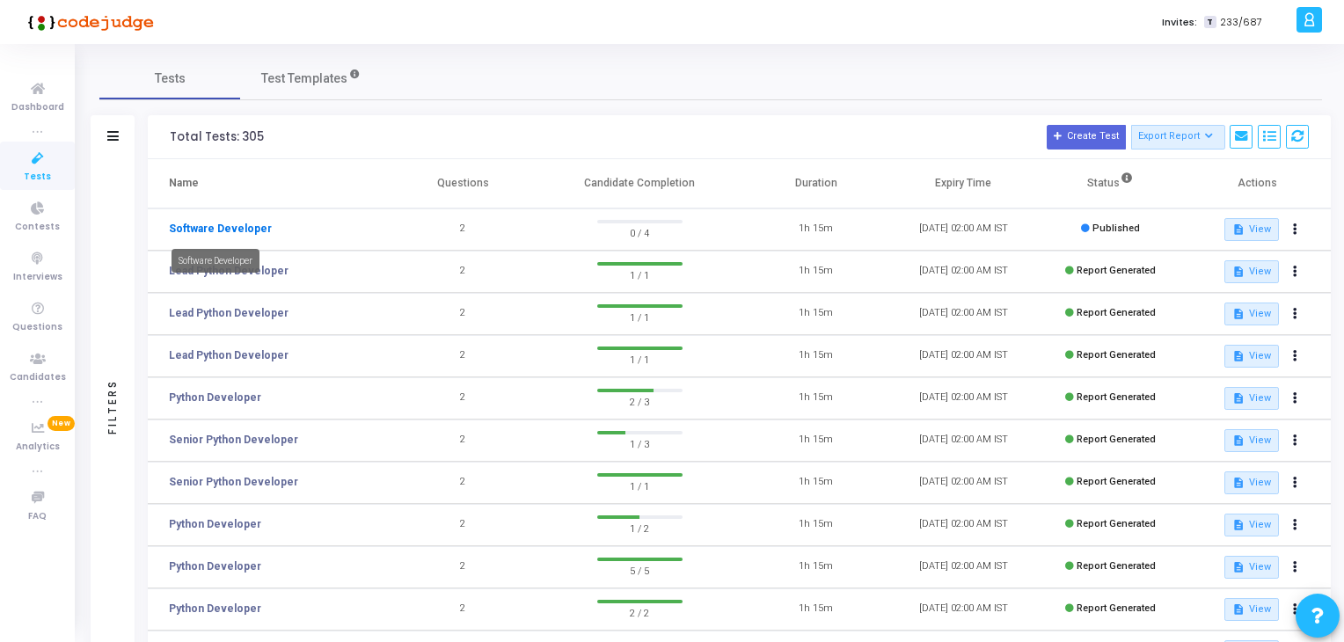
click at [225, 225] on link "Software Developer" at bounding box center [220, 229] width 103 height 16
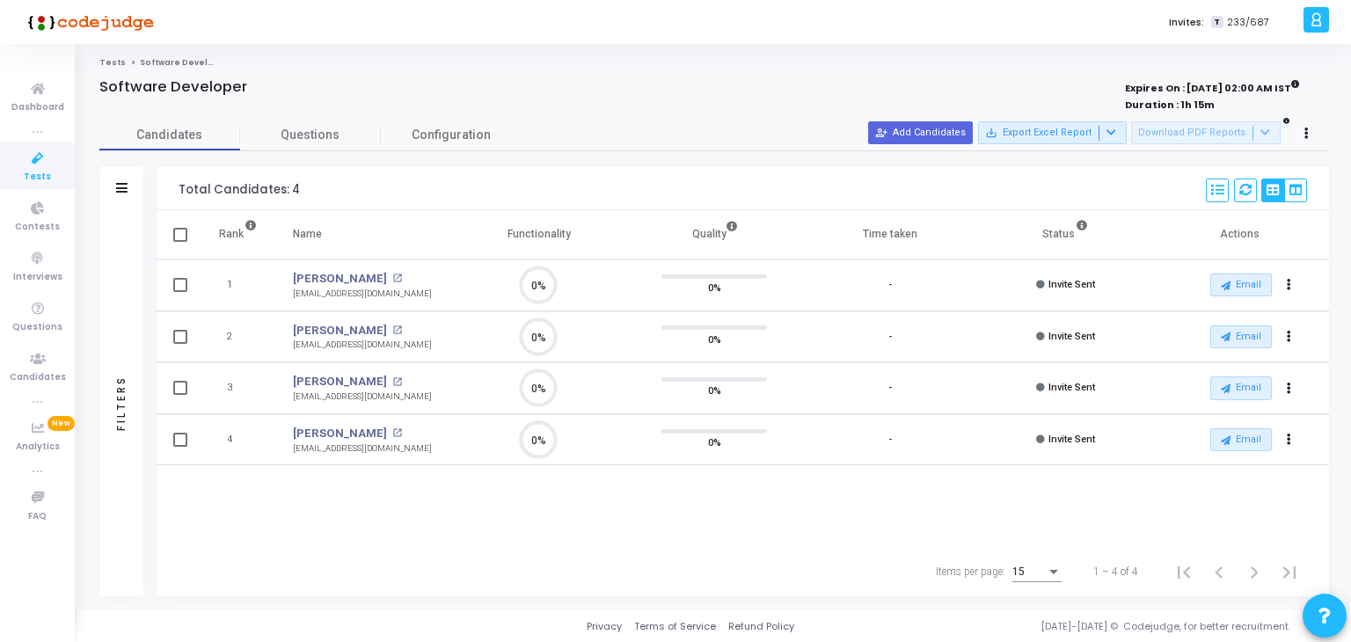
scroll to position [7, 7]
click at [443, 128] on span "Configuration" at bounding box center [451, 135] width 79 height 18
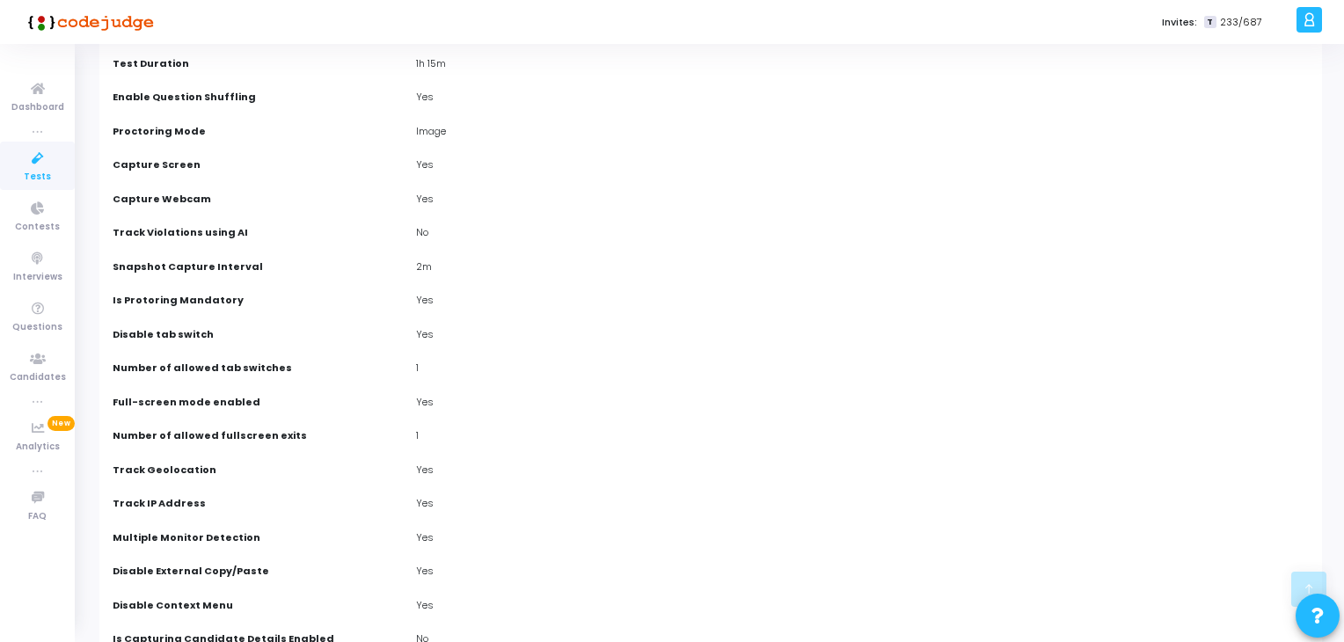
scroll to position [0, 0]
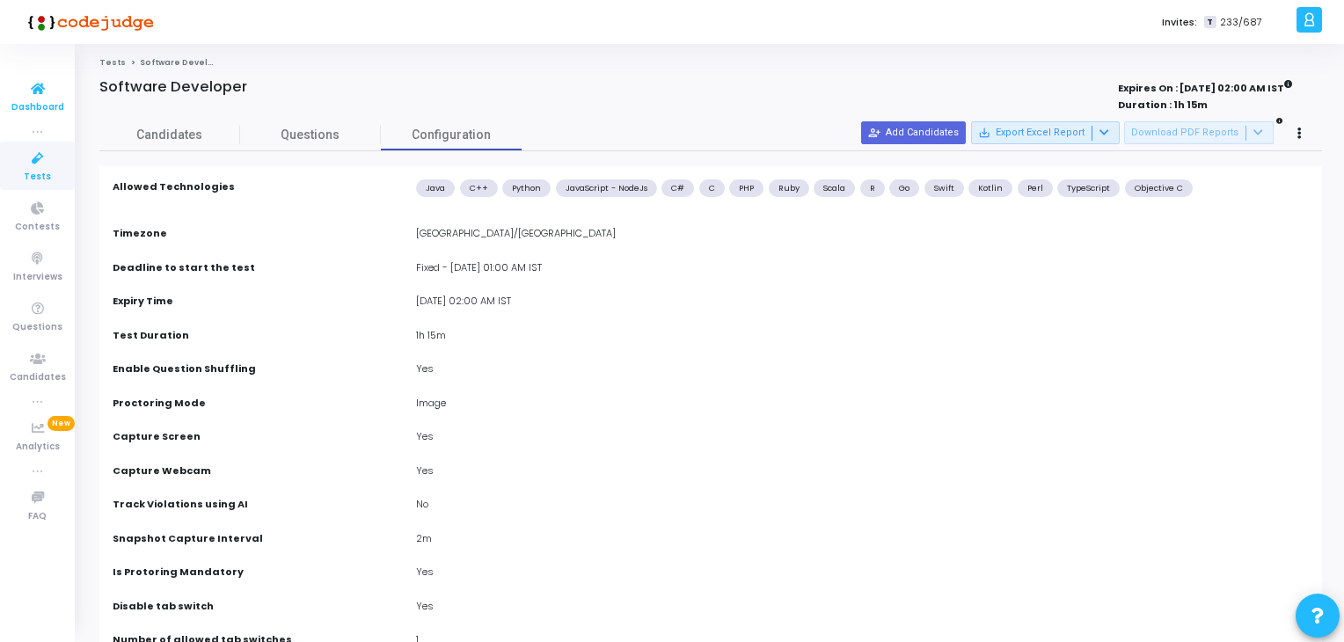
click at [51, 111] on span "Dashboard" at bounding box center [37, 107] width 53 height 15
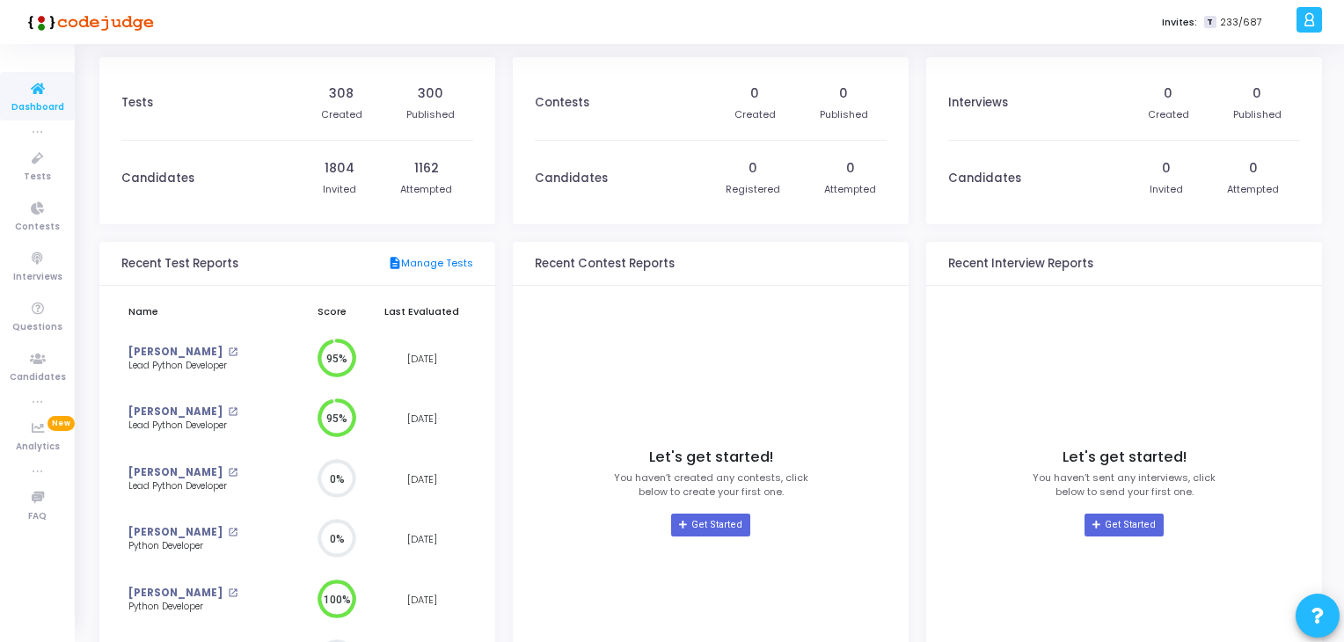
scroll to position [39, 18]
